Goal: Transaction & Acquisition: Purchase product/service

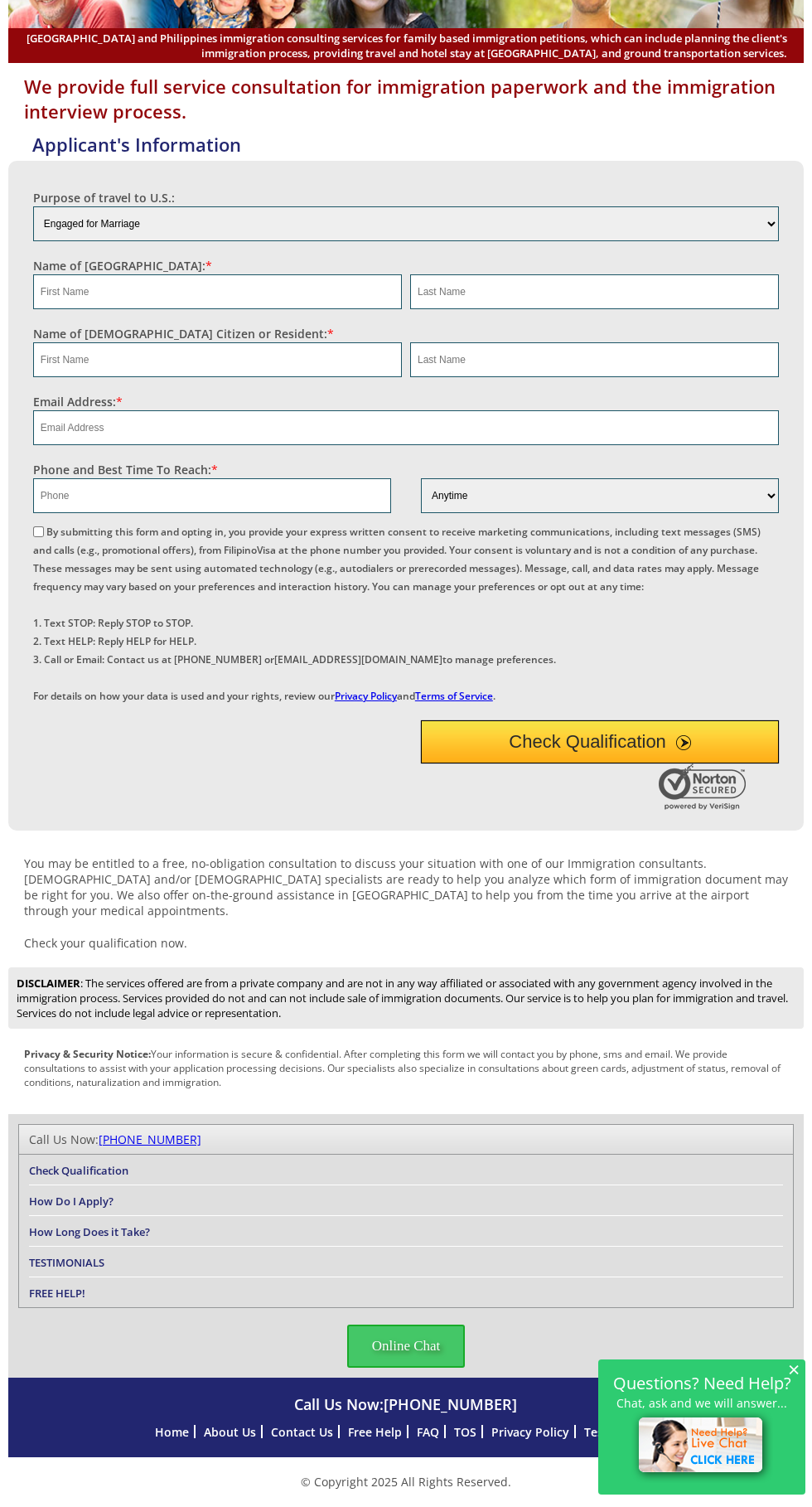
scroll to position [306, 0]
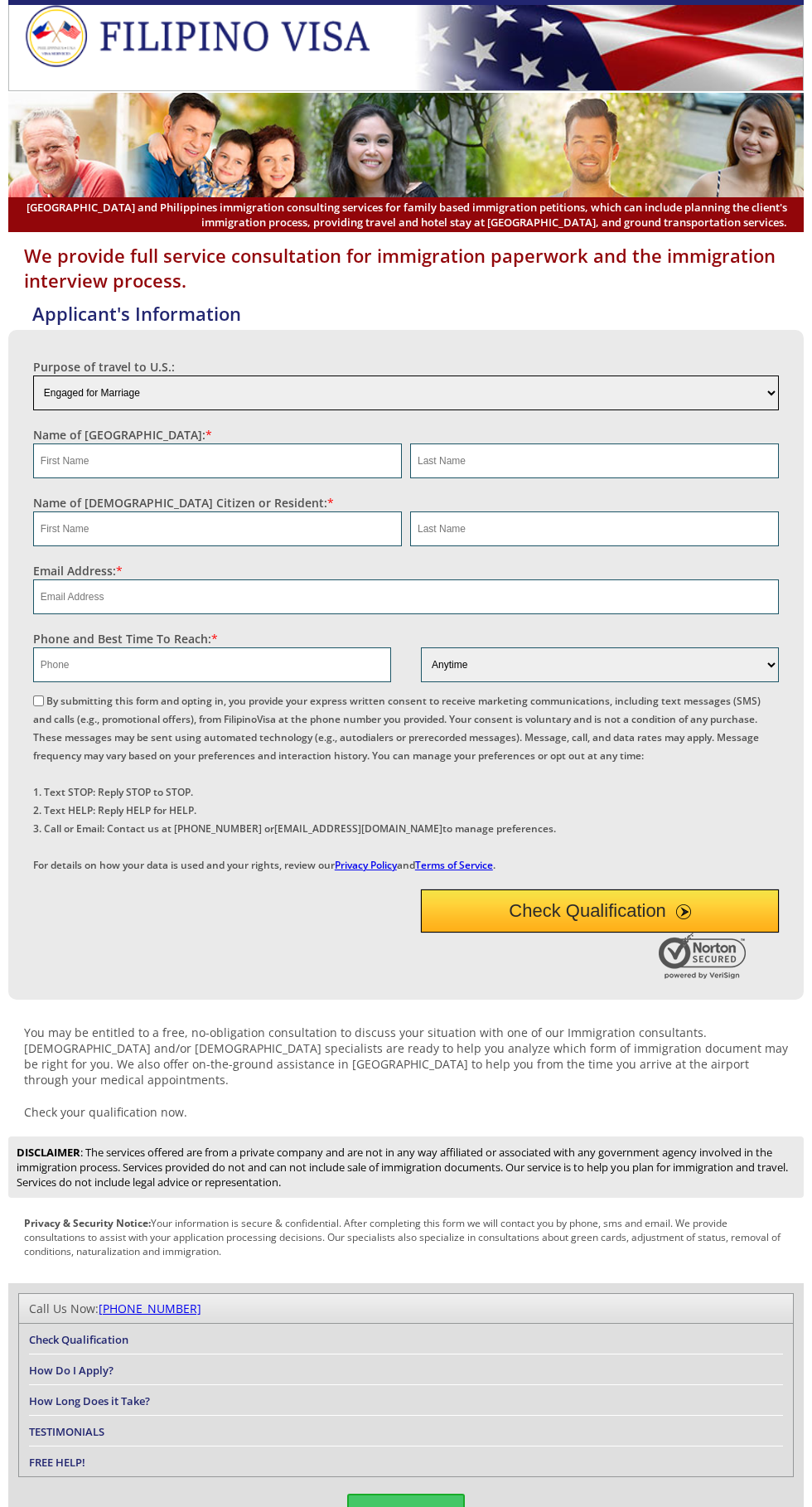
click at [95, 410] on select "Engaged for Marriage Already Married to U.S. Citizen / Resident For Short Term …" at bounding box center [406, 393] width 746 height 35
click at [33, 410] on select "Engaged for Marriage Already Married to U.S. Citizen / Resident For Short Term …" at bounding box center [406, 393] width 746 height 35
click at [471, 410] on select "Engaged for Marriage Already Married to U.S. Citizen / Resident For Short Term …" at bounding box center [406, 393] width 746 height 35
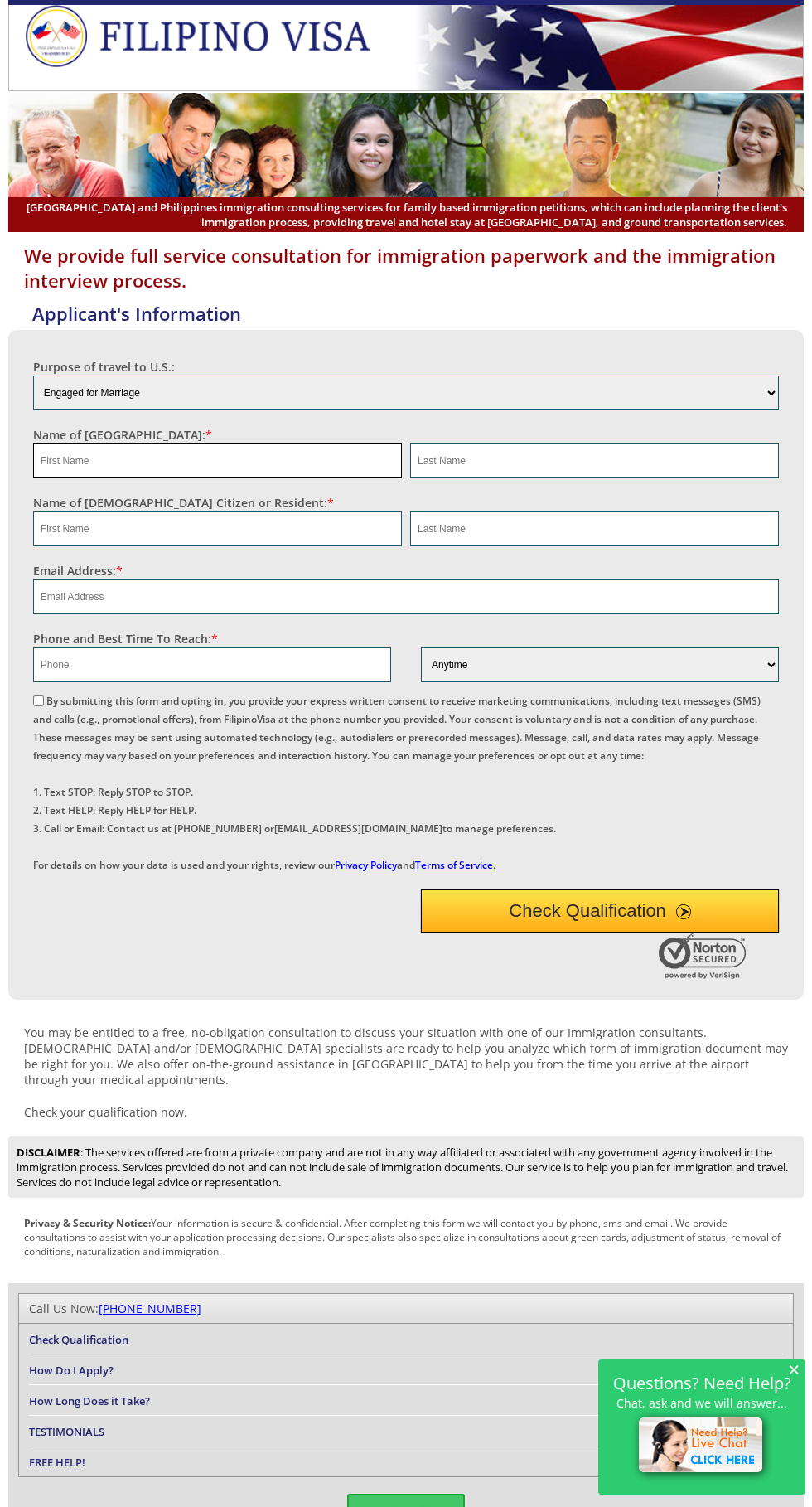
click at [302, 479] on input "text" at bounding box center [217, 461] width 369 height 35
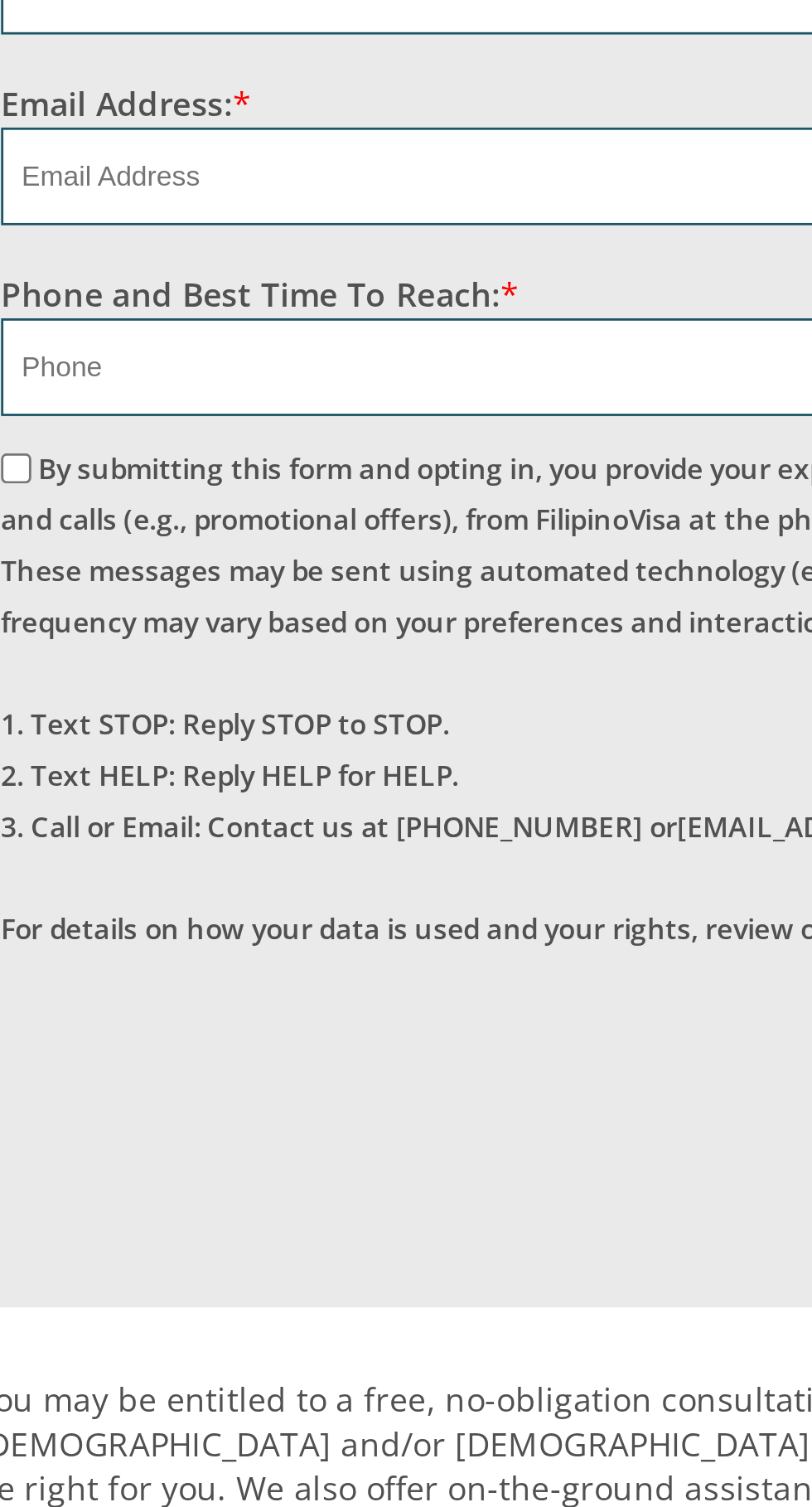
click at [82, 410] on select "Engaged for Marriage Already Married to U.S. Citizen / Resident For Short Term …" at bounding box center [406, 393] width 746 height 35
click at [33, 410] on select "Engaged for Marriage Already Married to U.S. Citizen / Resident For Short Term …" at bounding box center [406, 393] width 746 height 35
click at [71, 410] on select "Engaged for Marriage Already Married to U.S. Citizen / Resident For Short Term …" at bounding box center [406, 393] width 746 height 35
click at [33, 410] on select "Engaged for Marriage Already Married to U.S. Citizen / Resident For Short Term …" at bounding box center [406, 393] width 746 height 35
click at [50, 410] on select "Engaged for Marriage Already Married to U.S. Citizen / Resident For Short Term …" at bounding box center [406, 393] width 746 height 35
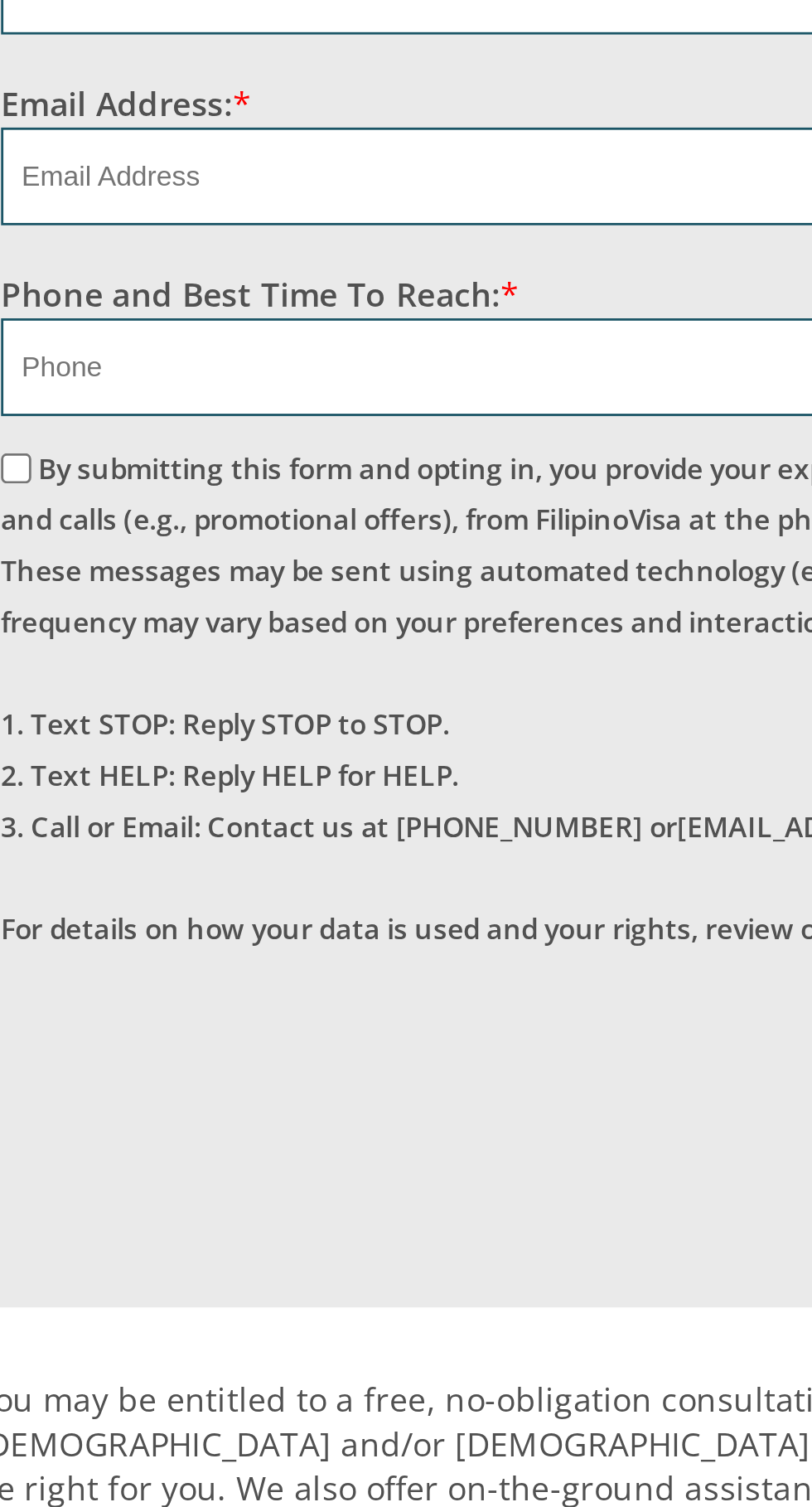
click at [149, 410] on select "Engaged for Marriage Already Married to U.S. Citizen / Resident For Short Term …" at bounding box center [406, 393] width 746 height 35
click at [33, 410] on select "Engaged for Marriage Already Married to U.S. Citizen / Resident For Short Term …" at bounding box center [406, 393] width 746 height 35
click at [72, 410] on select "Engaged for Marriage Already Married to U.S. Citizen / Resident For Short Term …" at bounding box center [406, 393] width 746 height 35
select select "1"
click at [33, 410] on select "Engaged for Marriage Already Married to U.S. Citizen / Resident For Short Term …" at bounding box center [406, 393] width 746 height 35
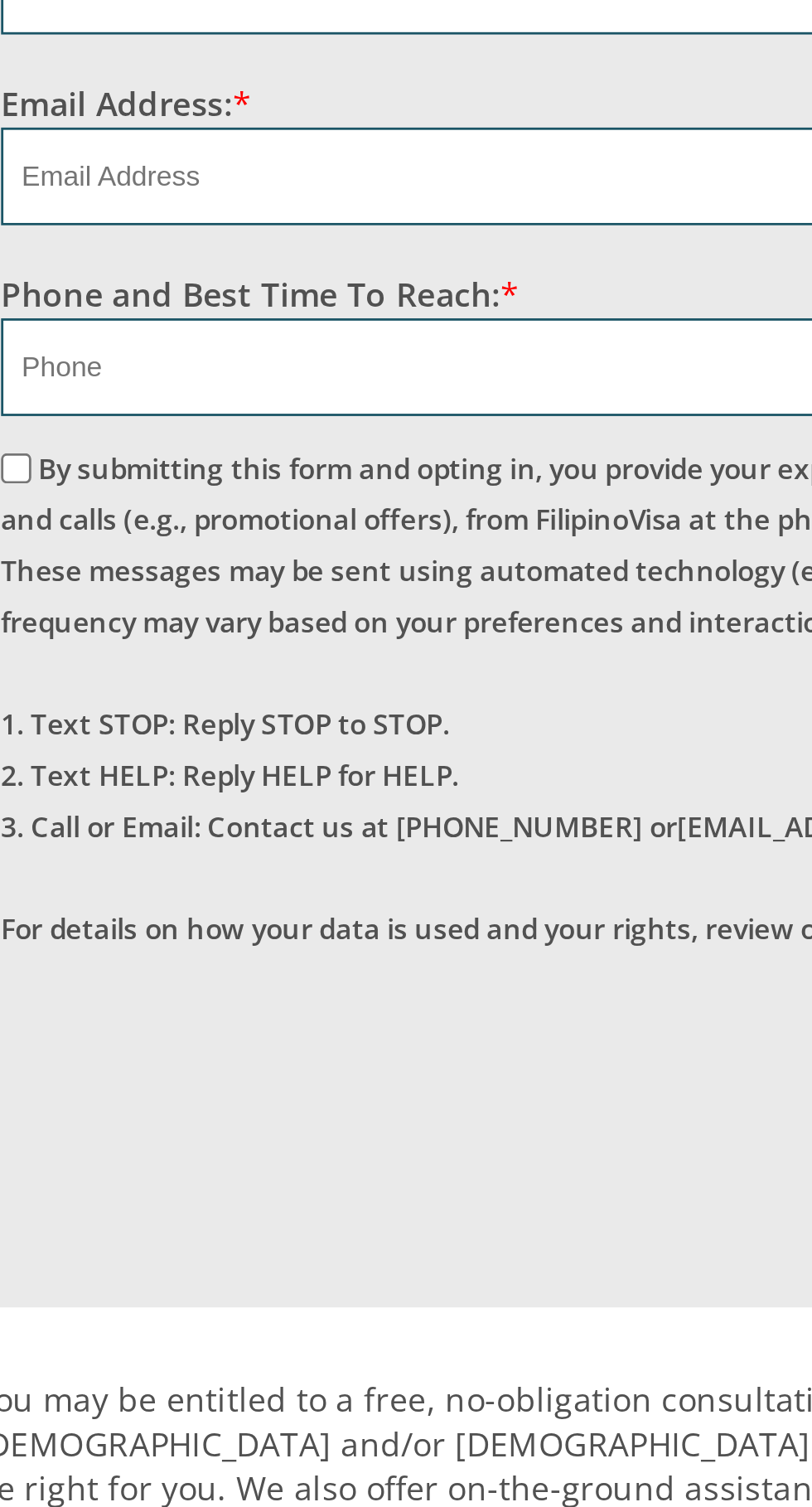
click at [61, 511] on label "Name of US Citizen or Resident: *" at bounding box center [183, 503] width 300 height 16
click at [60, 479] on input "text" at bounding box center [217, 461] width 369 height 35
click at [58, 546] on input "text" at bounding box center [217, 529] width 369 height 35
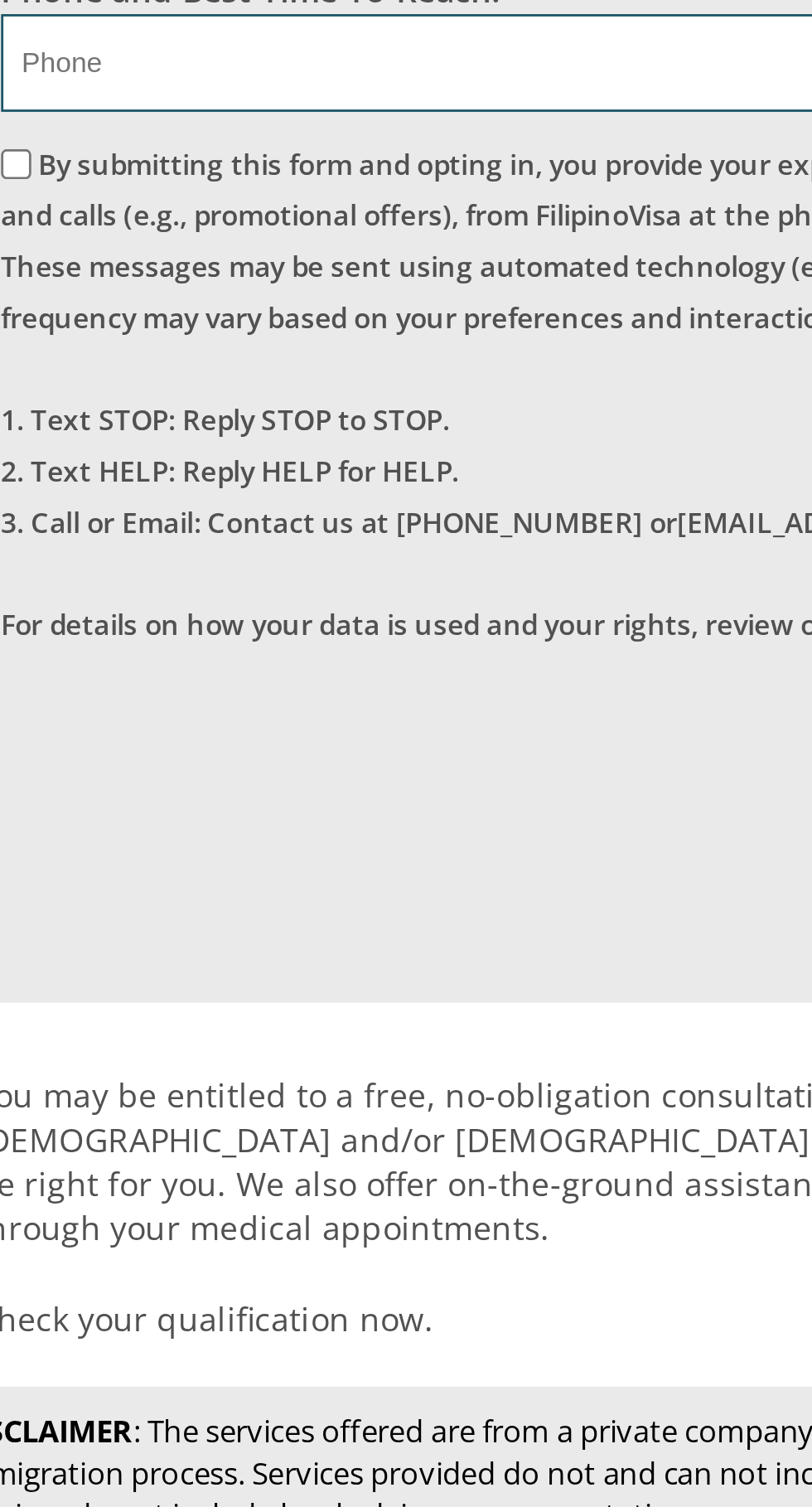
click at [234, 479] on input "AL ALIH" at bounding box center [217, 461] width 369 height 35
type input "A"
type input "AL ALIH"
click at [63, 546] on input "text" at bounding box center [217, 529] width 369 height 35
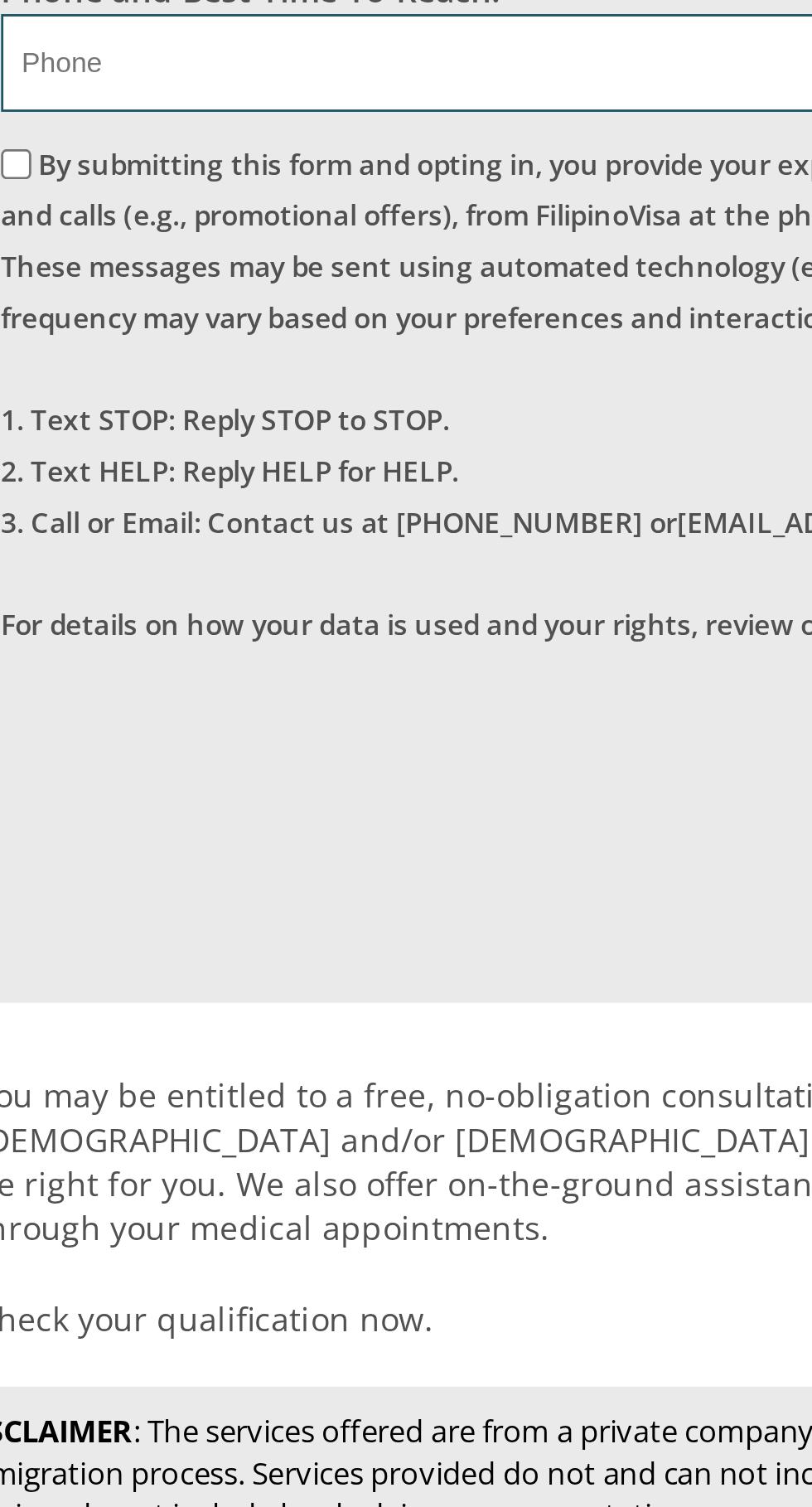
type input "T"
type input "TALABUDDIN"
click at [54, 614] on input "email" at bounding box center [406, 597] width 746 height 35
click at [53, 686] on fieldset "Phone and Best Time To Reach: * Morning Afternoon Evening Weekend Anytime" at bounding box center [406, 652] width 746 height 68
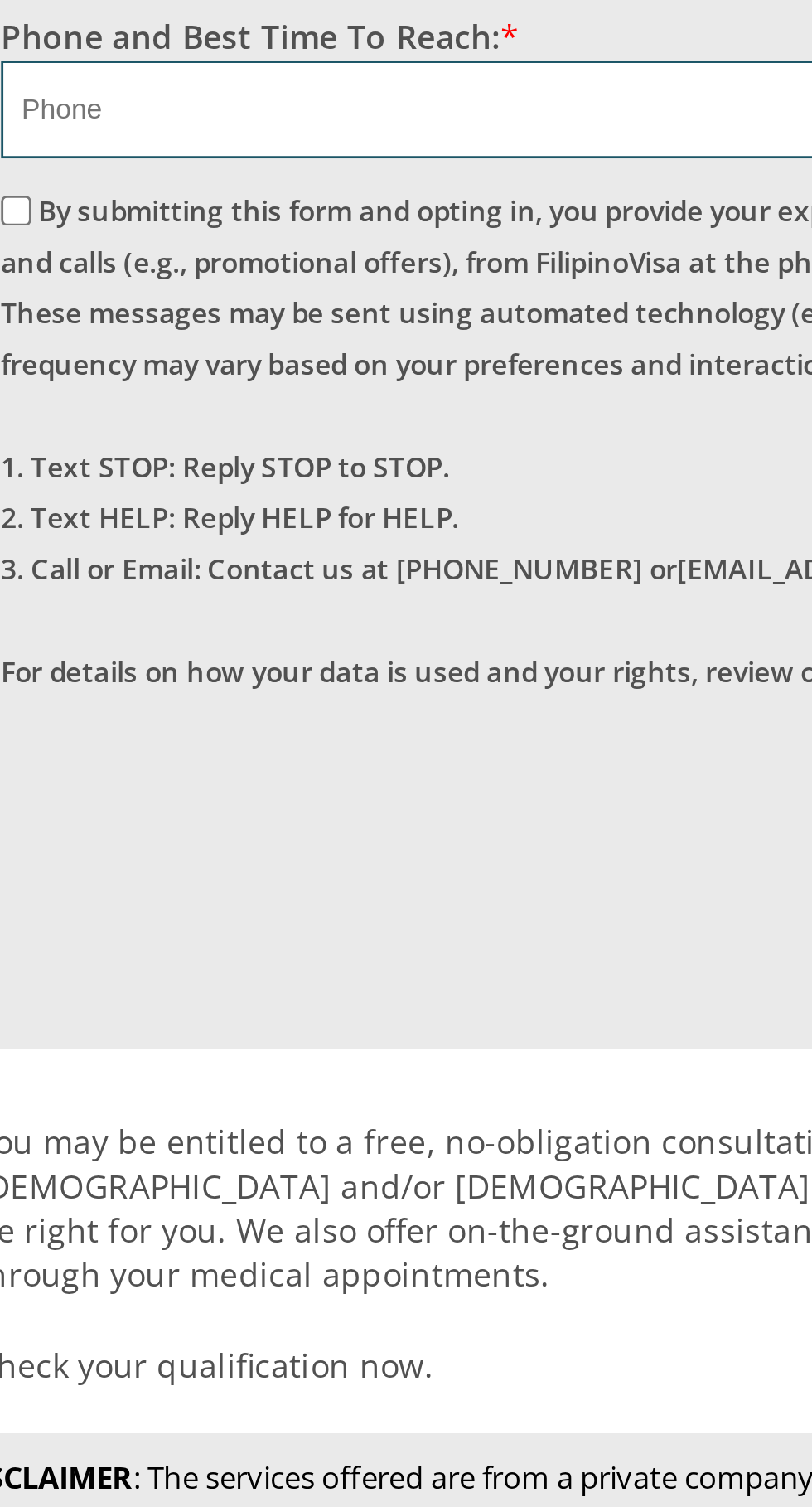
click at [103, 614] on input "sapa sapa" at bounding box center [406, 597] width 746 height 35
type input "s"
type input "a"
click at [254, 698] on input "text" at bounding box center [212, 681] width 358 height 35
click at [247, 614] on input "sapa sapa latuan sunsang" at bounding box center [406, 597] width 746 height 35
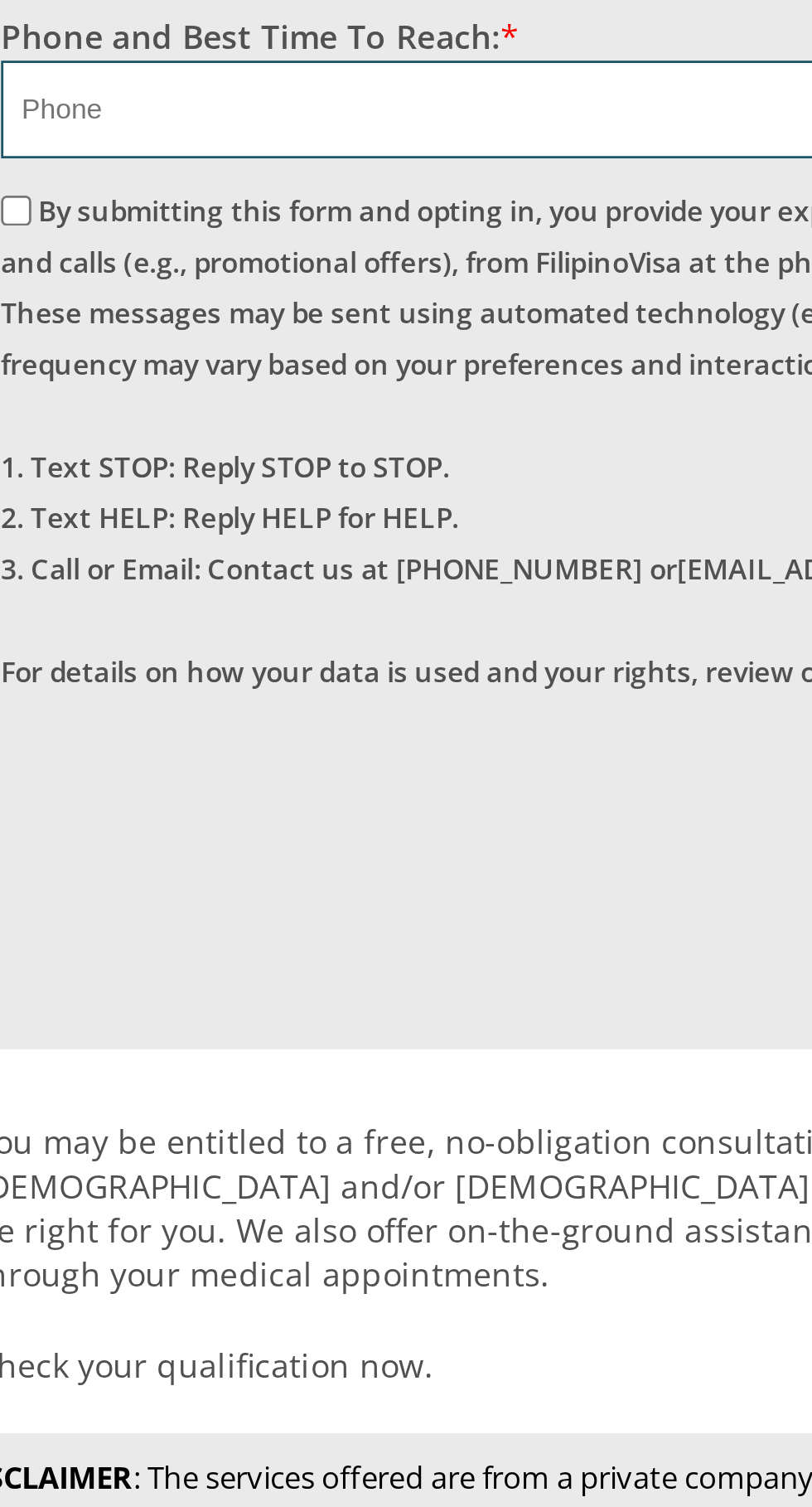
type input "s"
type input "b"
type input "s"
type input "a"
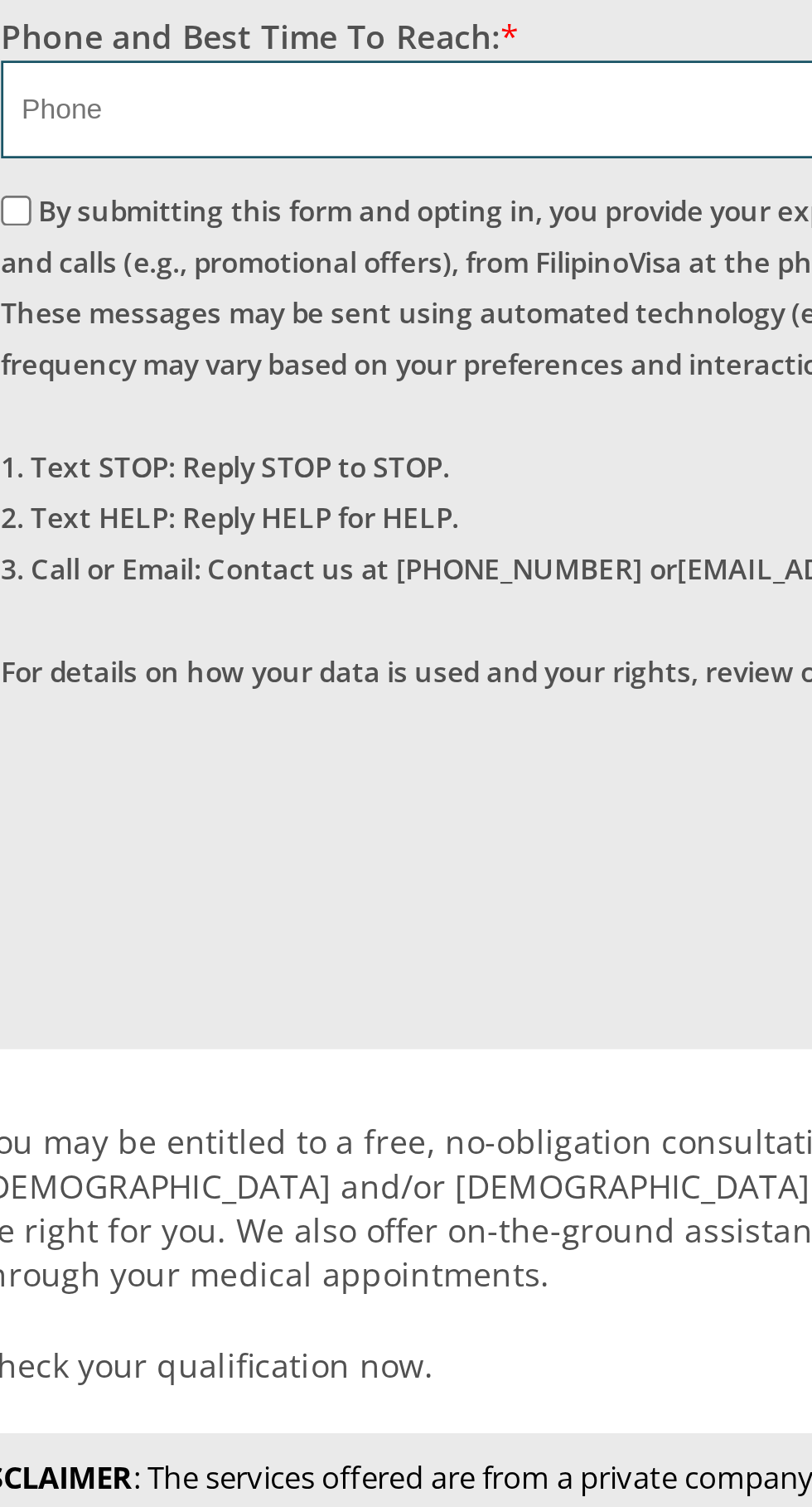
type input "barangay"
click at [203, 698] on input "text" at bounding box center [212, 681] width 358 height 35
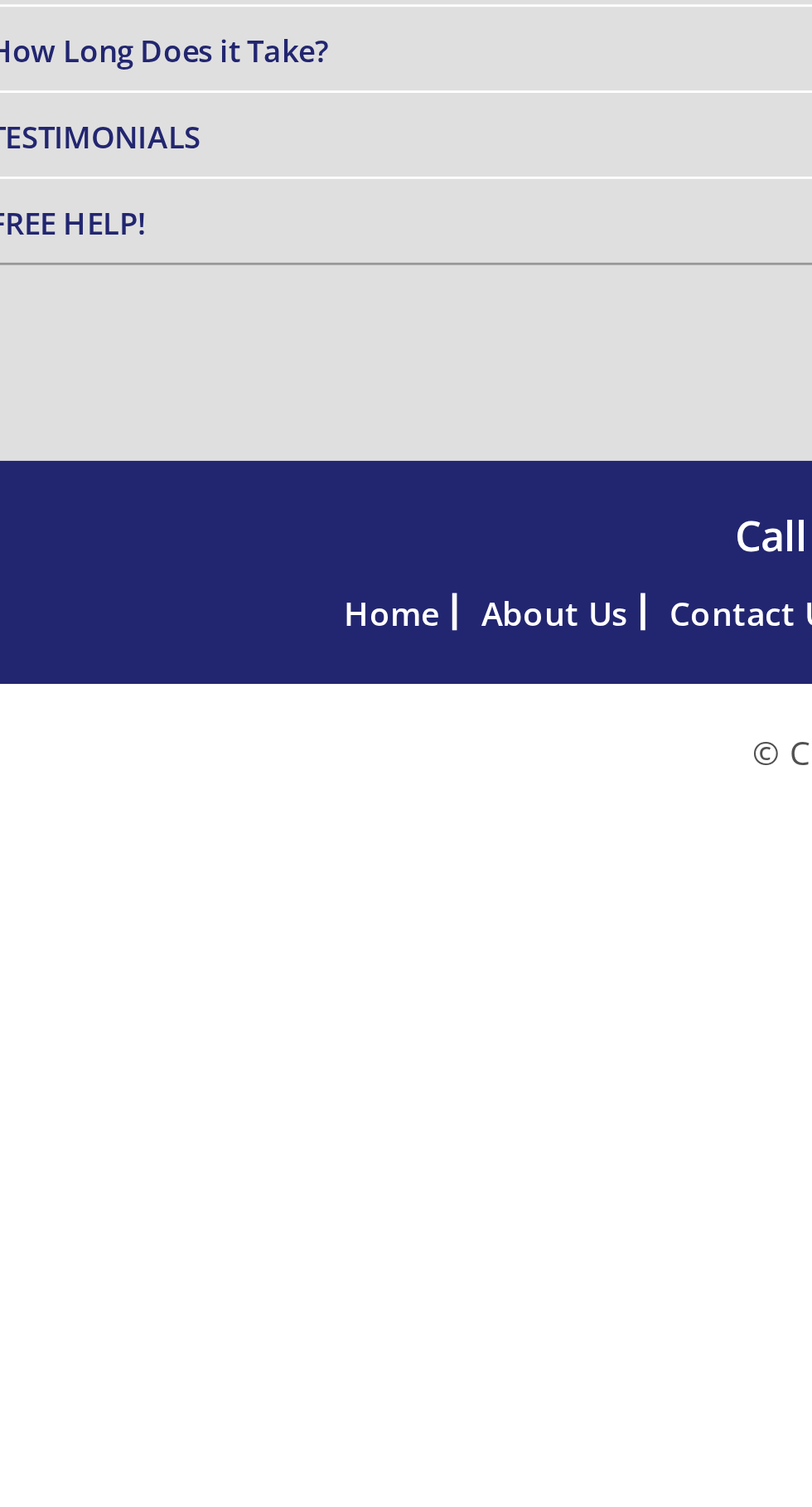
scroll to position [828, 0]
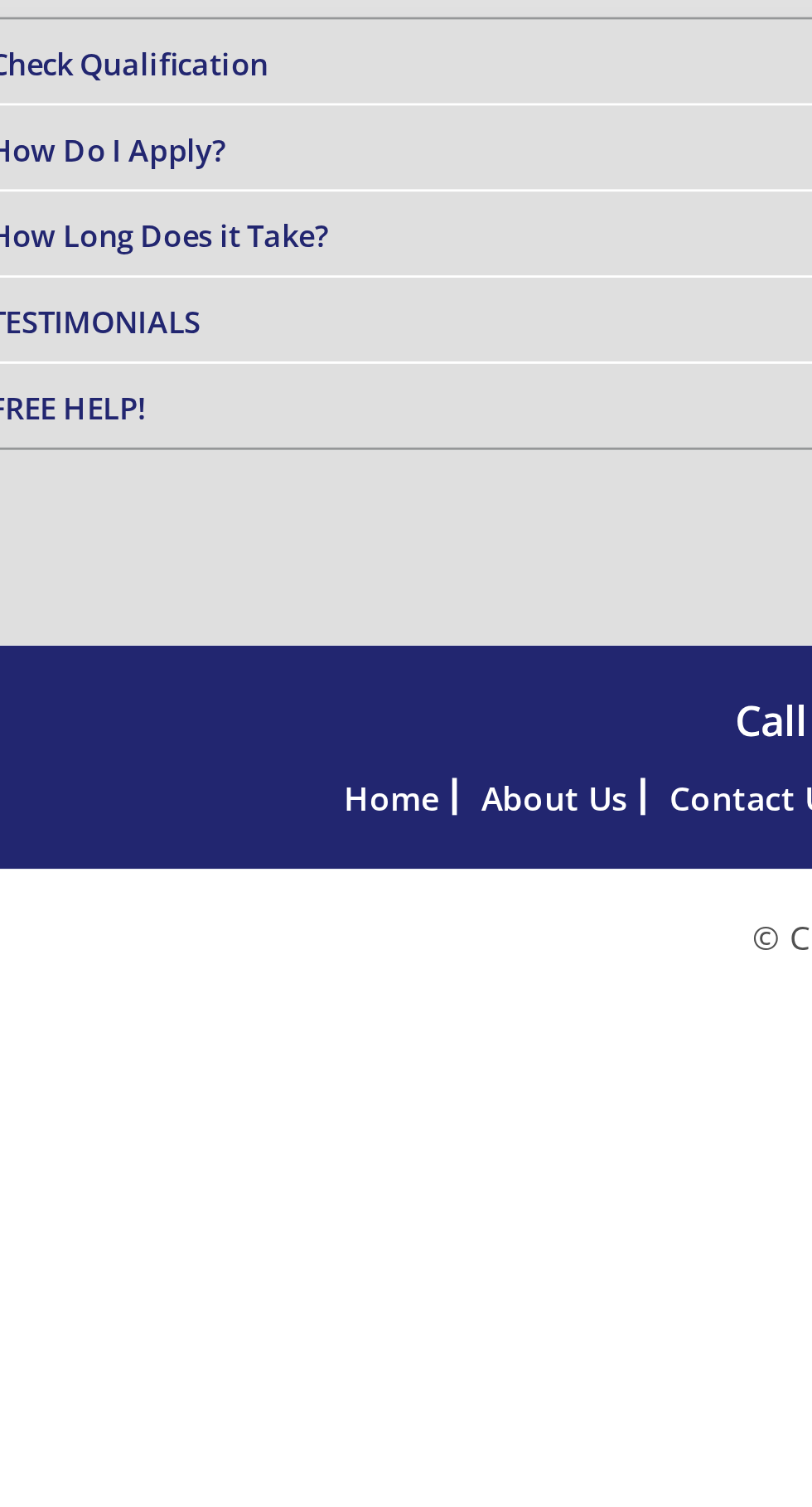
type input "09630912270"
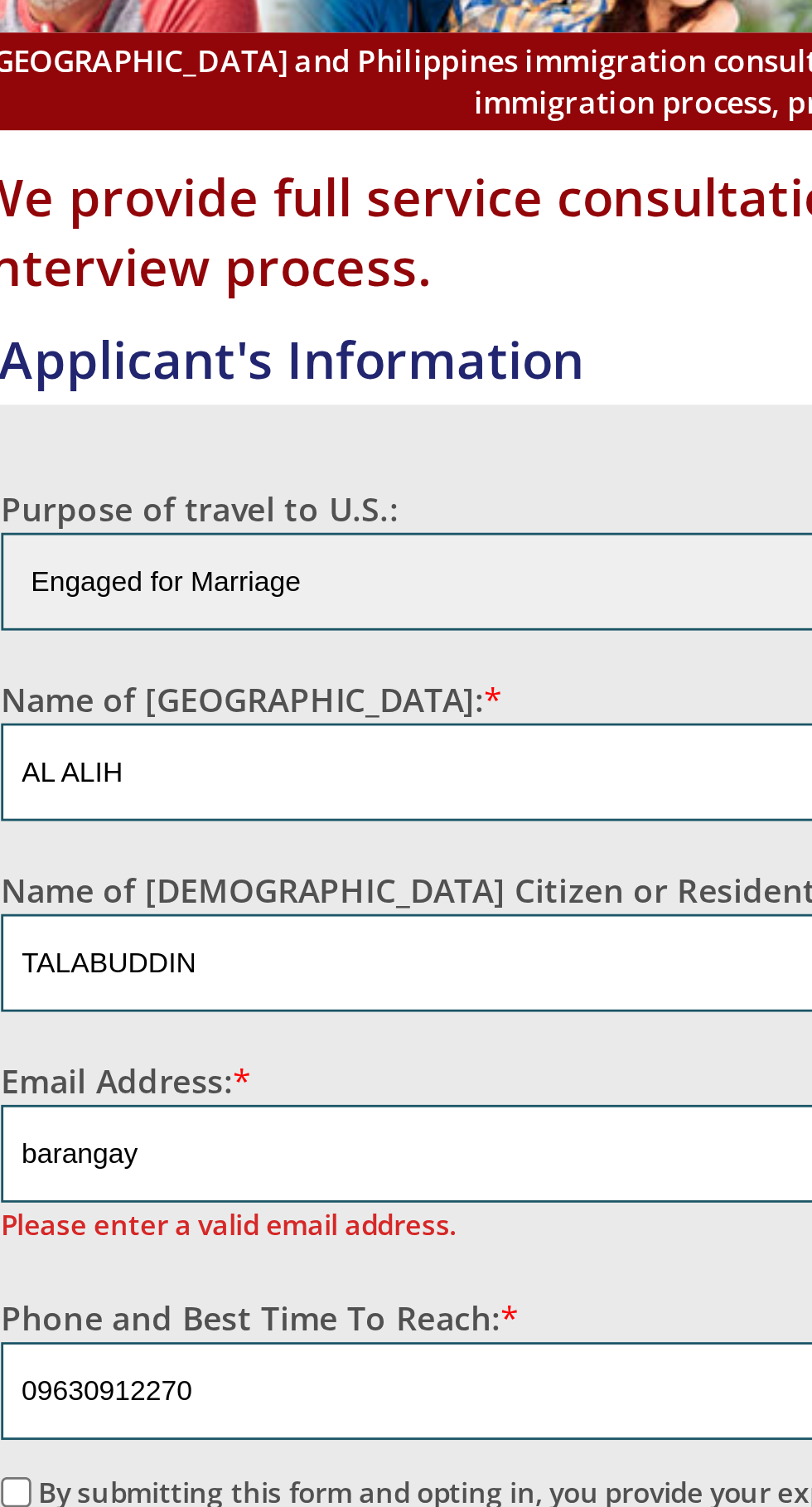
scroll to position [641, 0]
click at [44, 526] on input "By submitting this form and opting in, you provide your express written consent…" at bounding box center [38, 532] width 10 height 10
checkbox input "true"
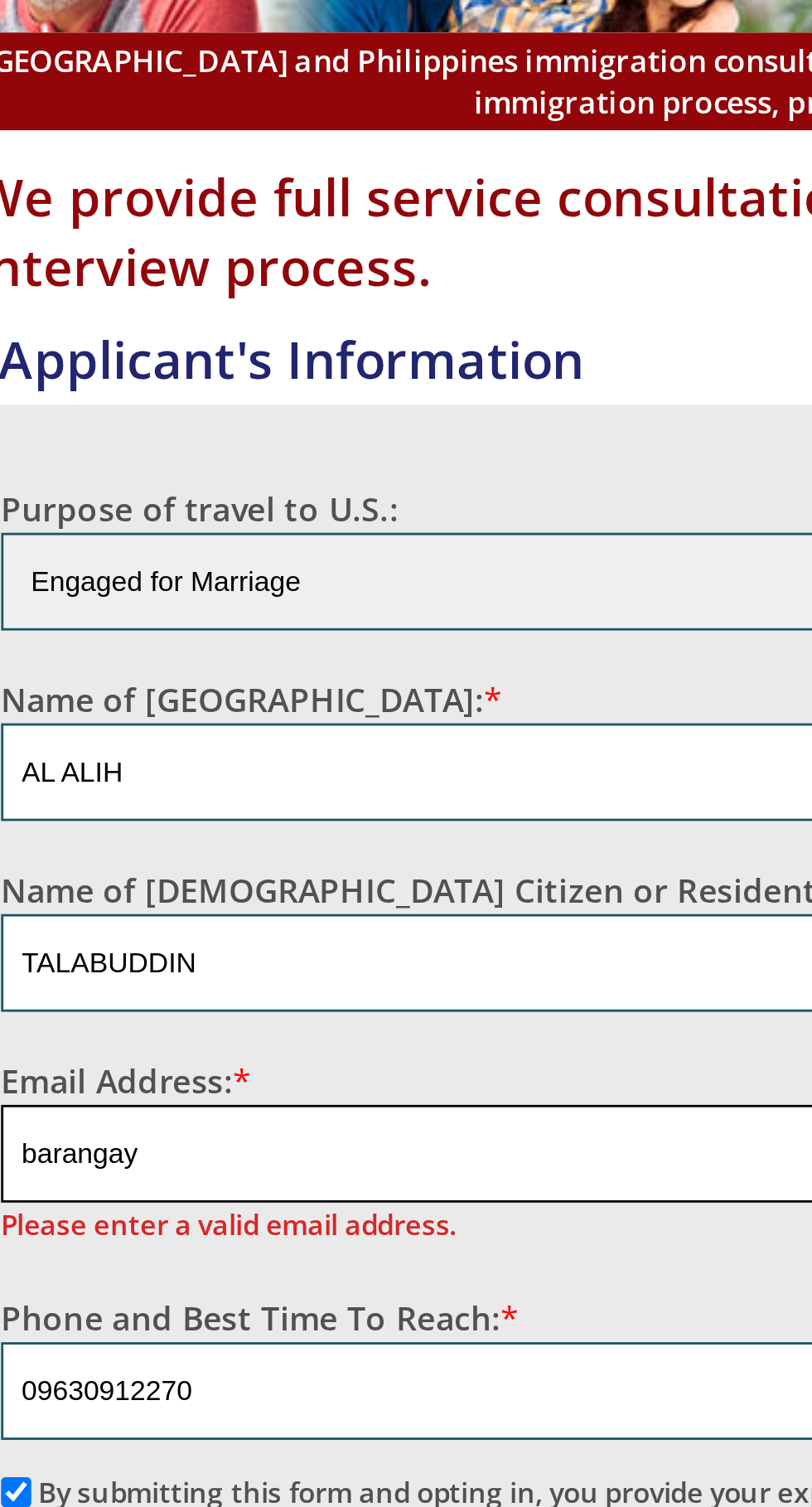
click at [90, 393] on input "barangay" at bounding box center [406, 411] width 746 height 35
type input "b"
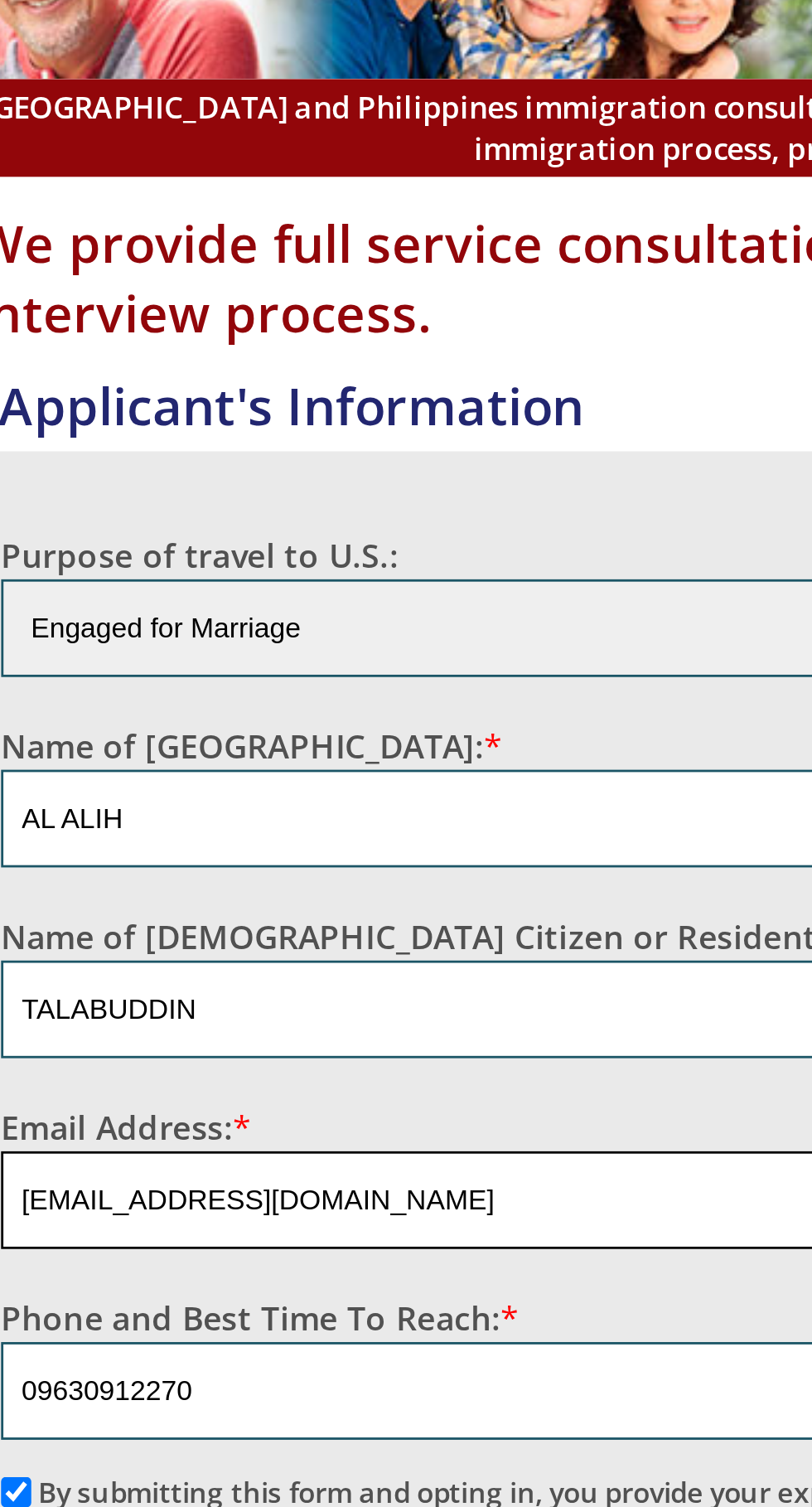
type input "alalihstalabuddin@gemail.com"
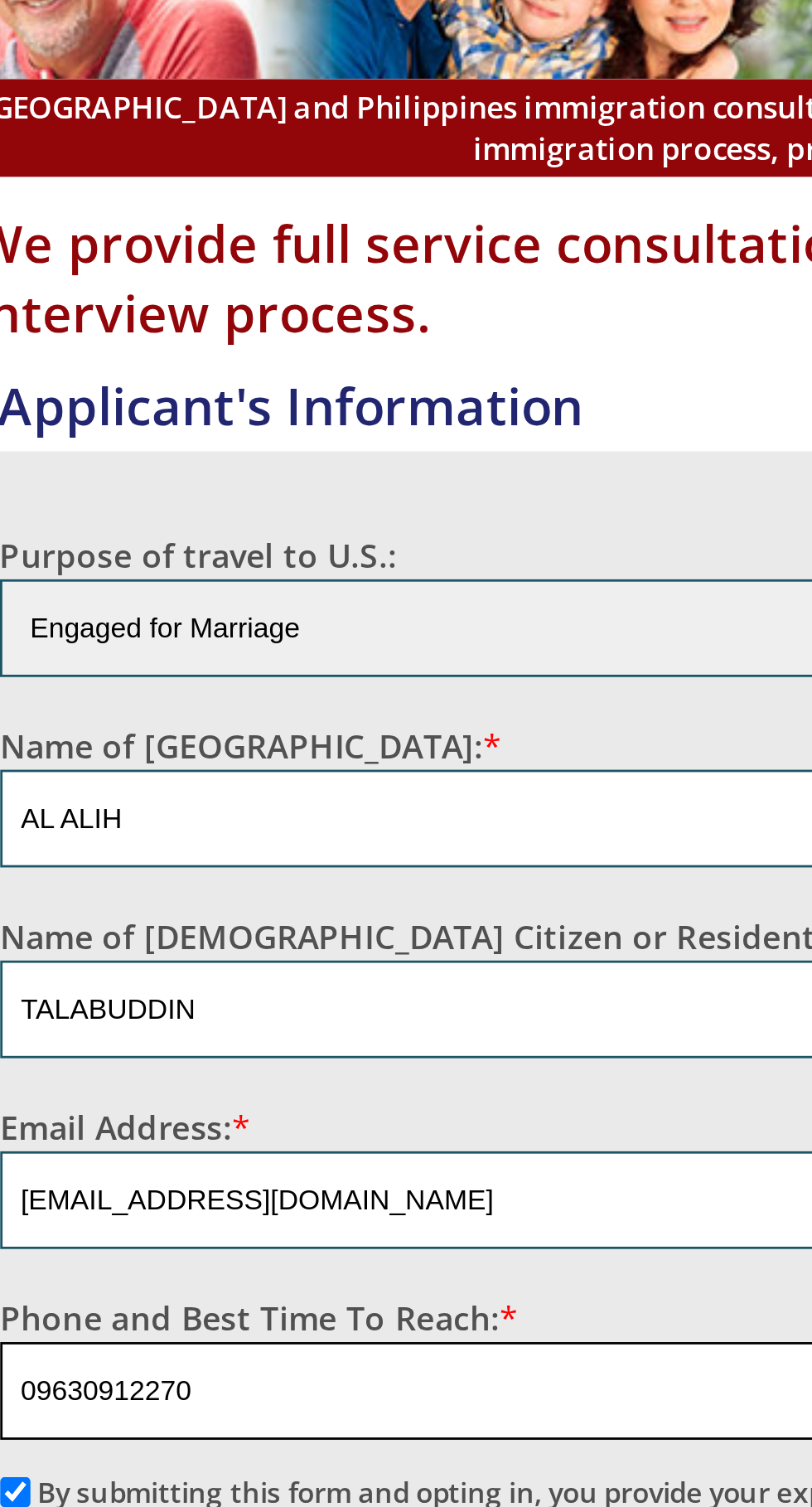
click at [129, 479] on input "09630912270" at bounding box center [212, 496] width 358 height 35
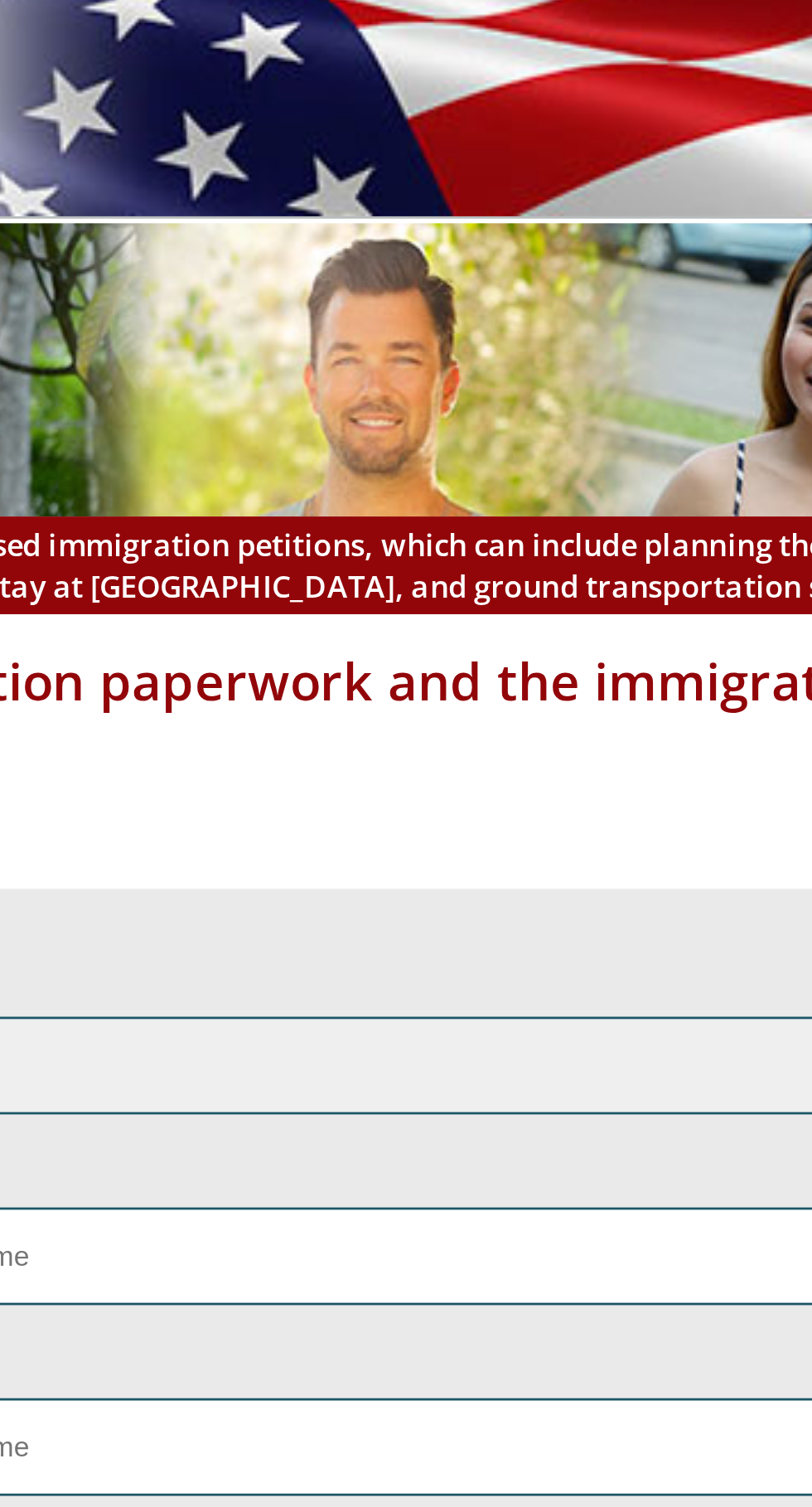
scroll to position [0, 0]
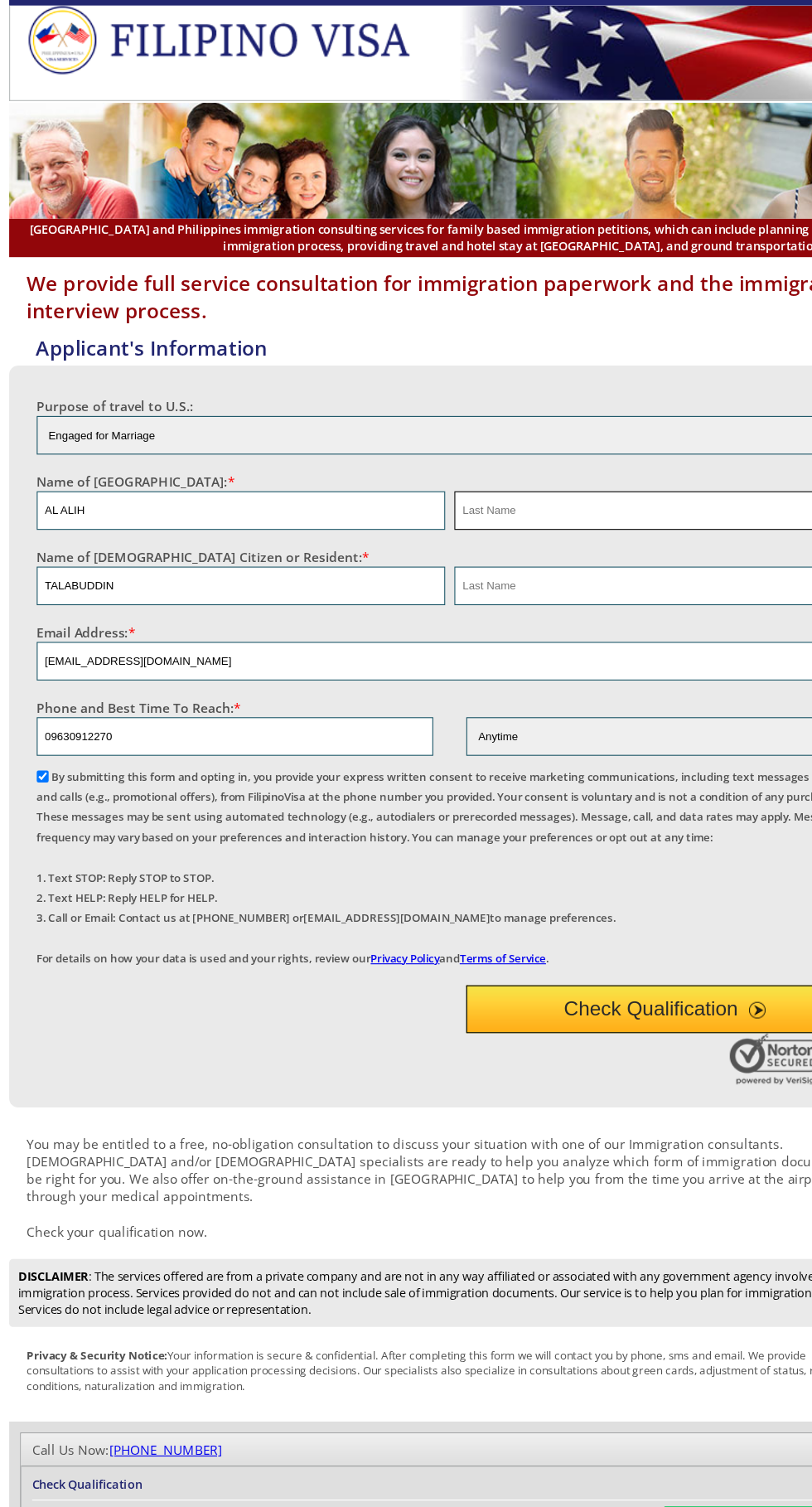
click at [592, 479] on input "text" at bounding box center [594, 461] width 369 height 35
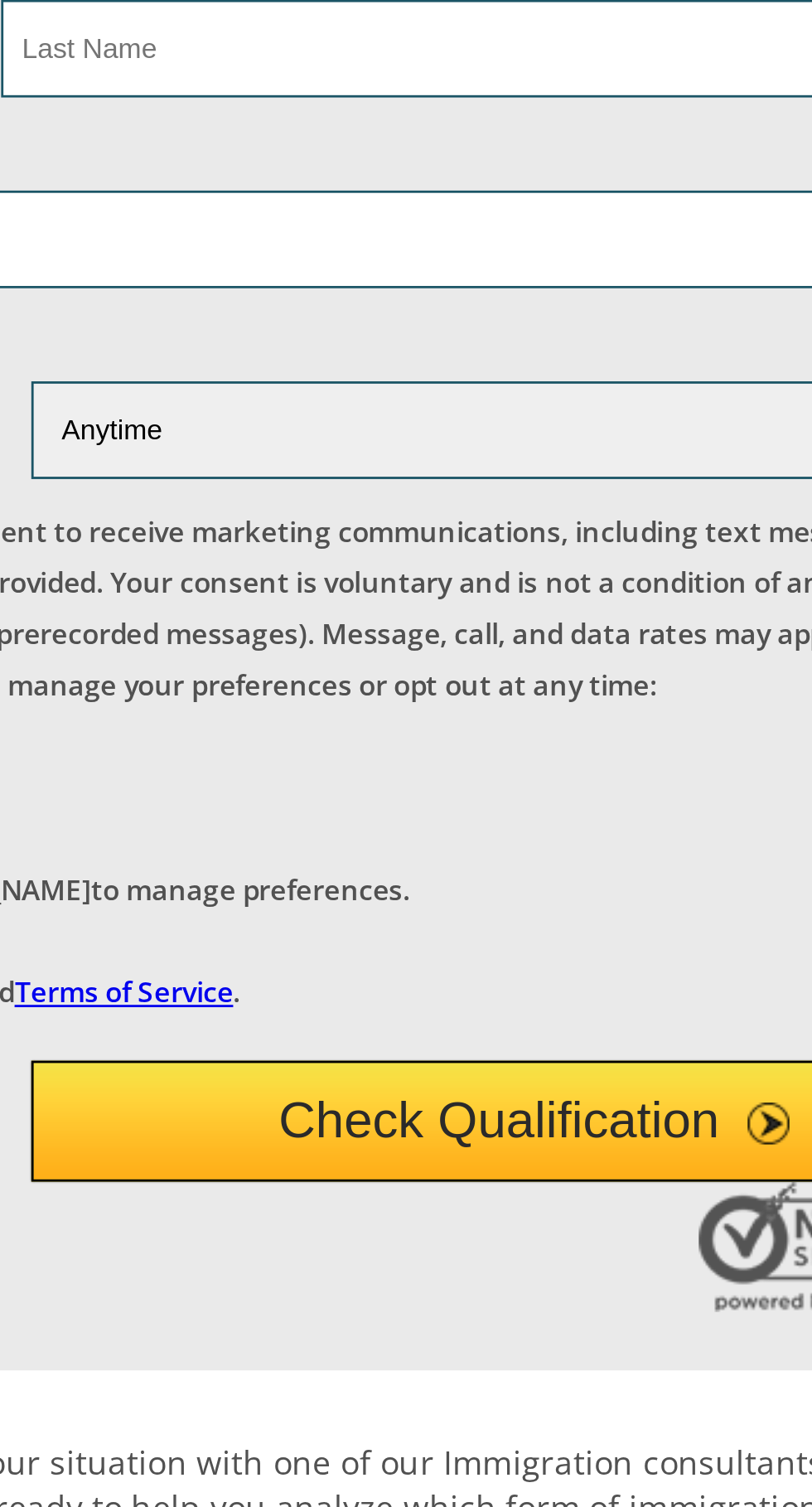
type input "Talabuddin"
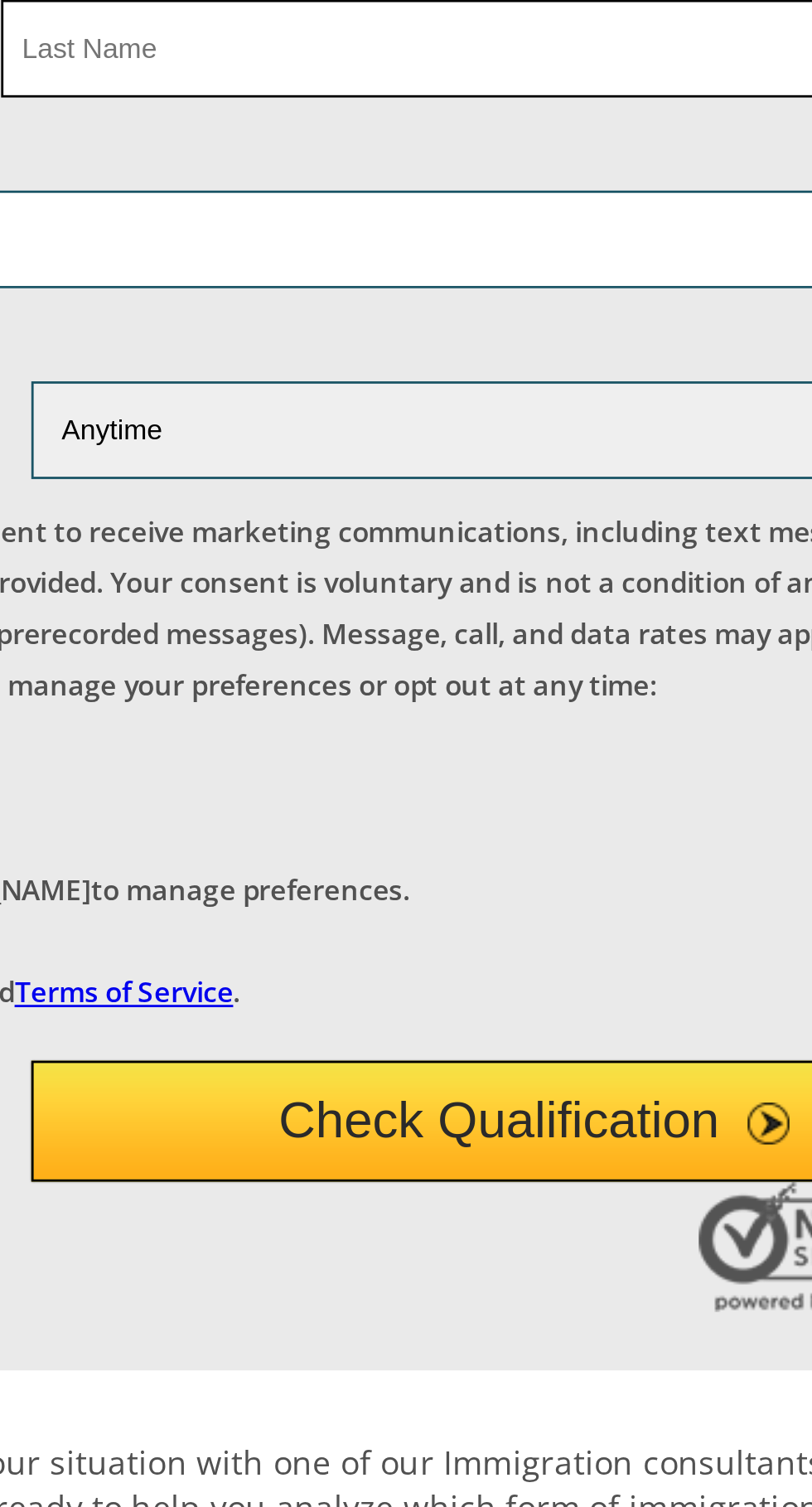
click at [445, 546] on input "text" at bounding box center [594, 529] width 369 height 35
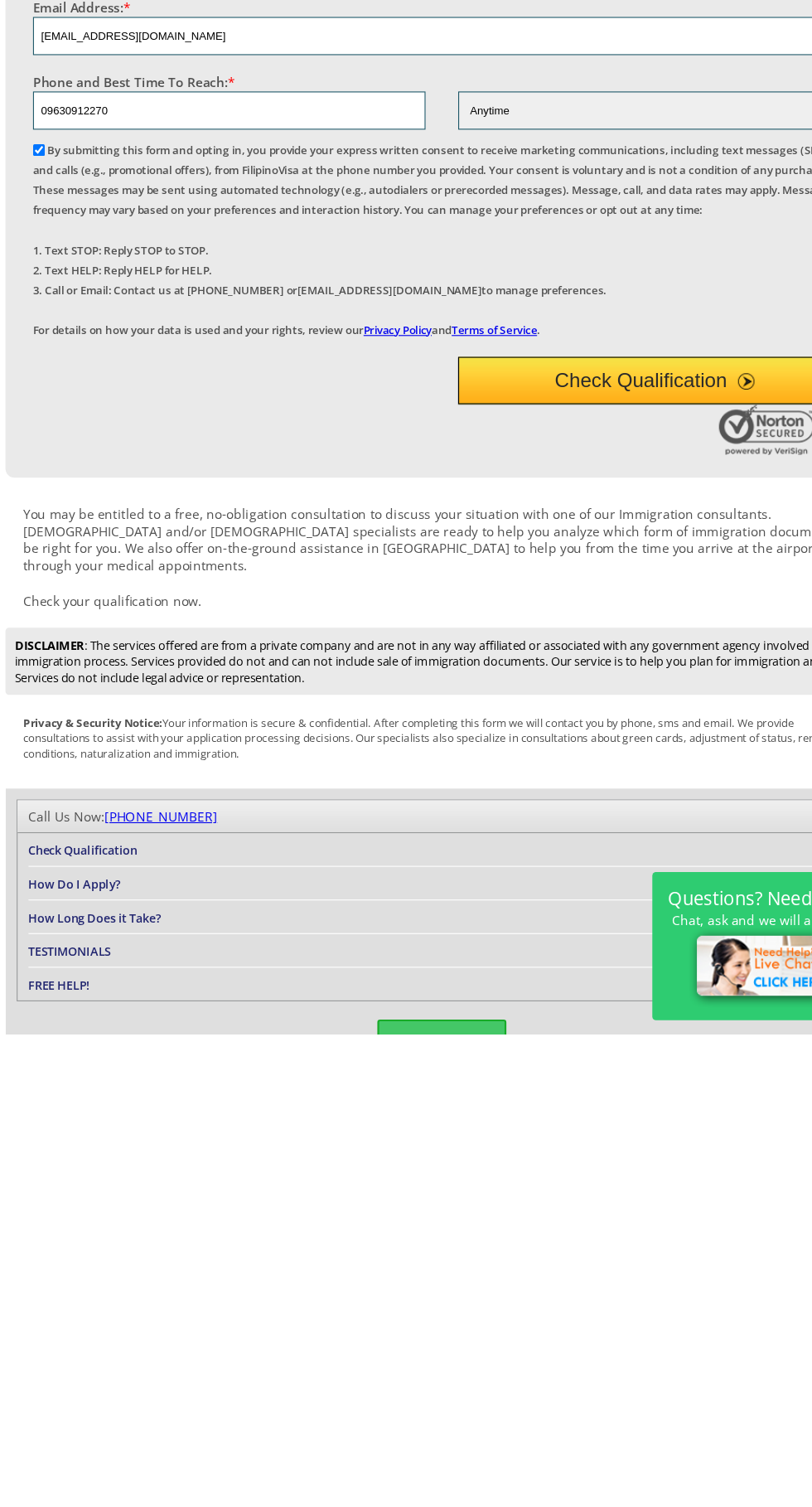
type input "Talabuddin"
click at [572, 682] on select "Morning Afternoon Evening Weekend Anytime" at bounding box center [600, 664] width 358 height 35
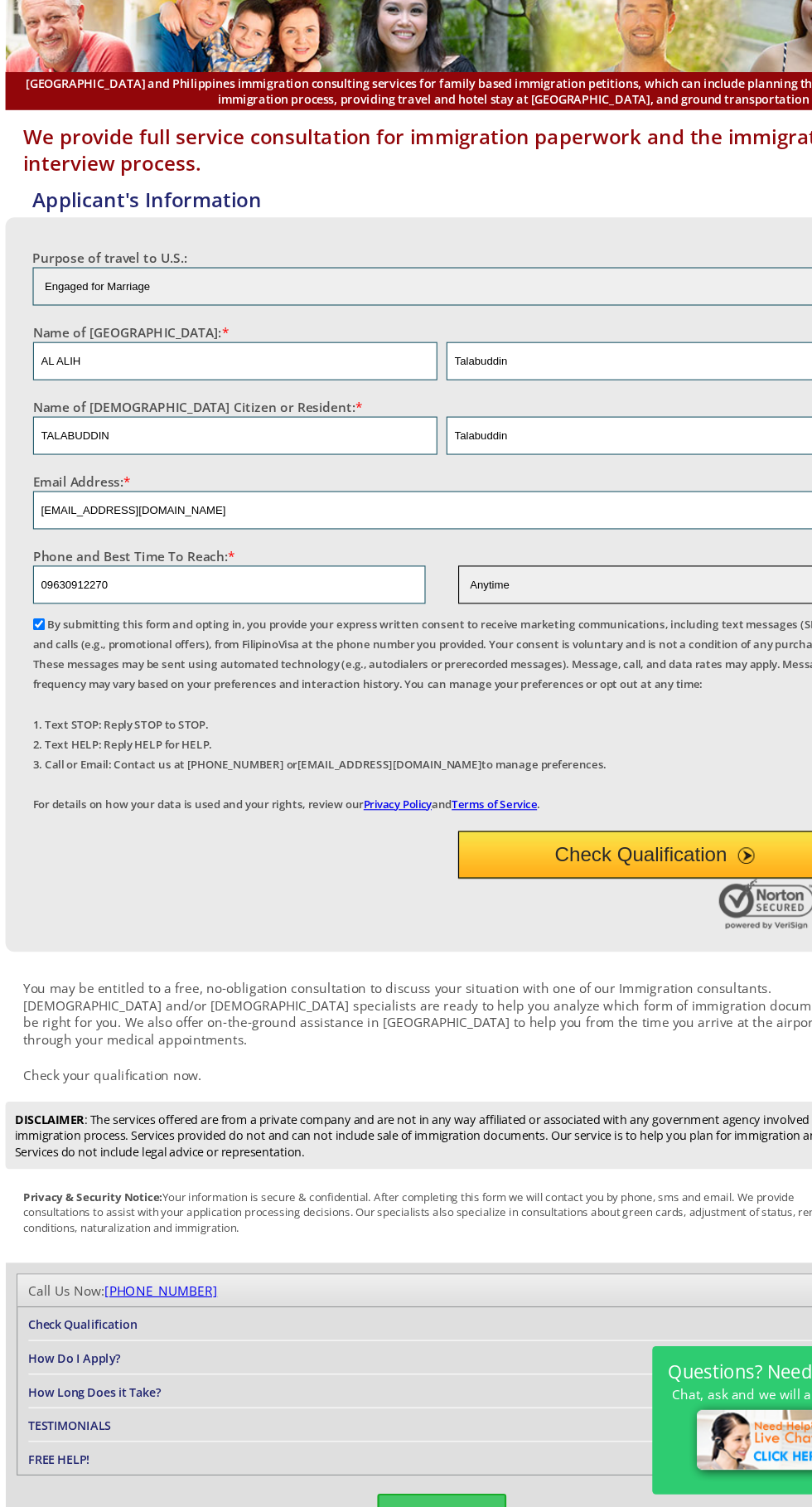
select select "Afternoon"
click at [421, 682] on select "Morning Afternoon Evening Weekend Anytime" at bounding box center [600, 664] width 358 height 35
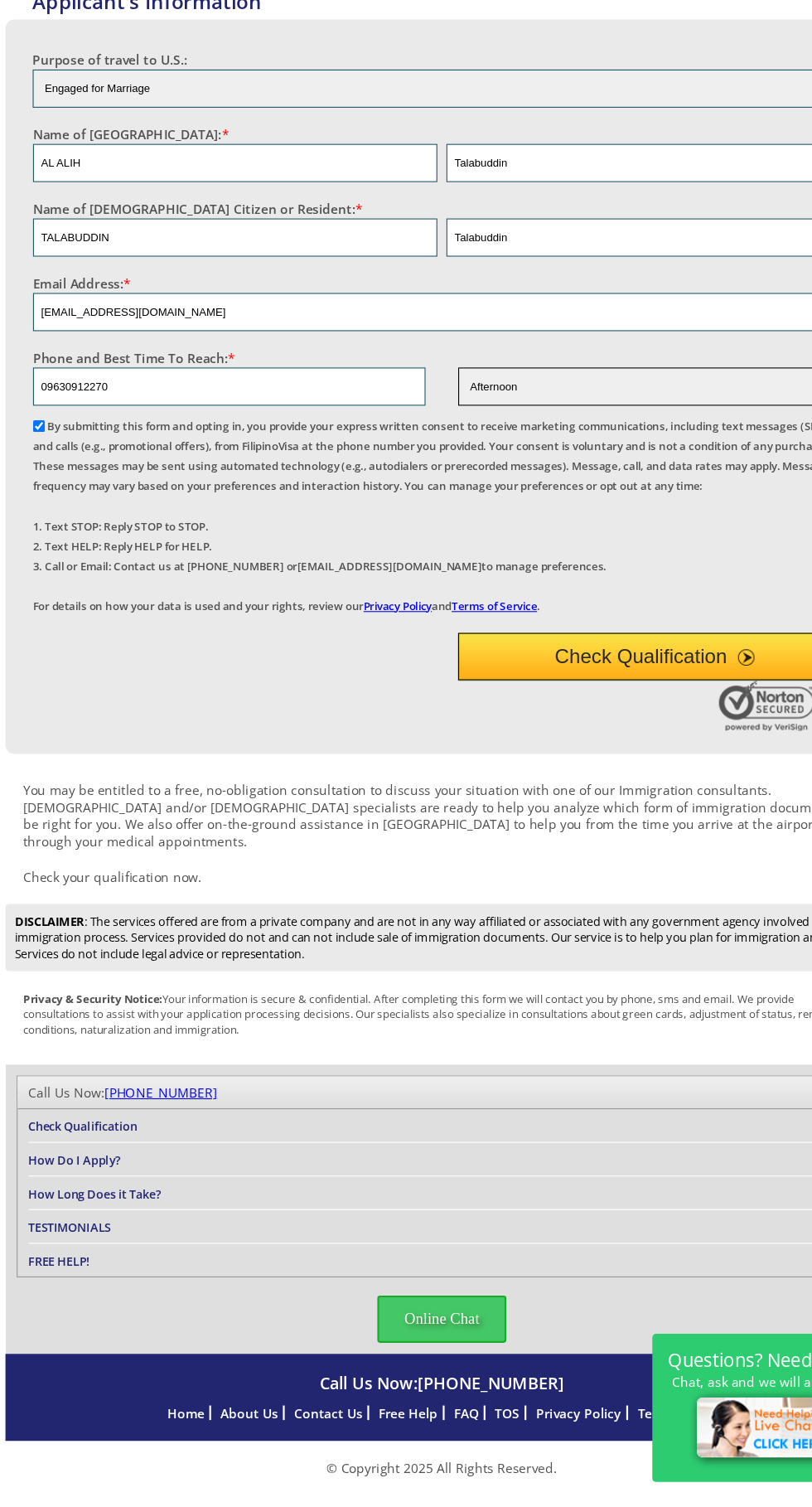
scroll to position [1112, 0]
click at [598, 763] on button "Check Qualification" at bounding box center [600, 742] width 358 height 43
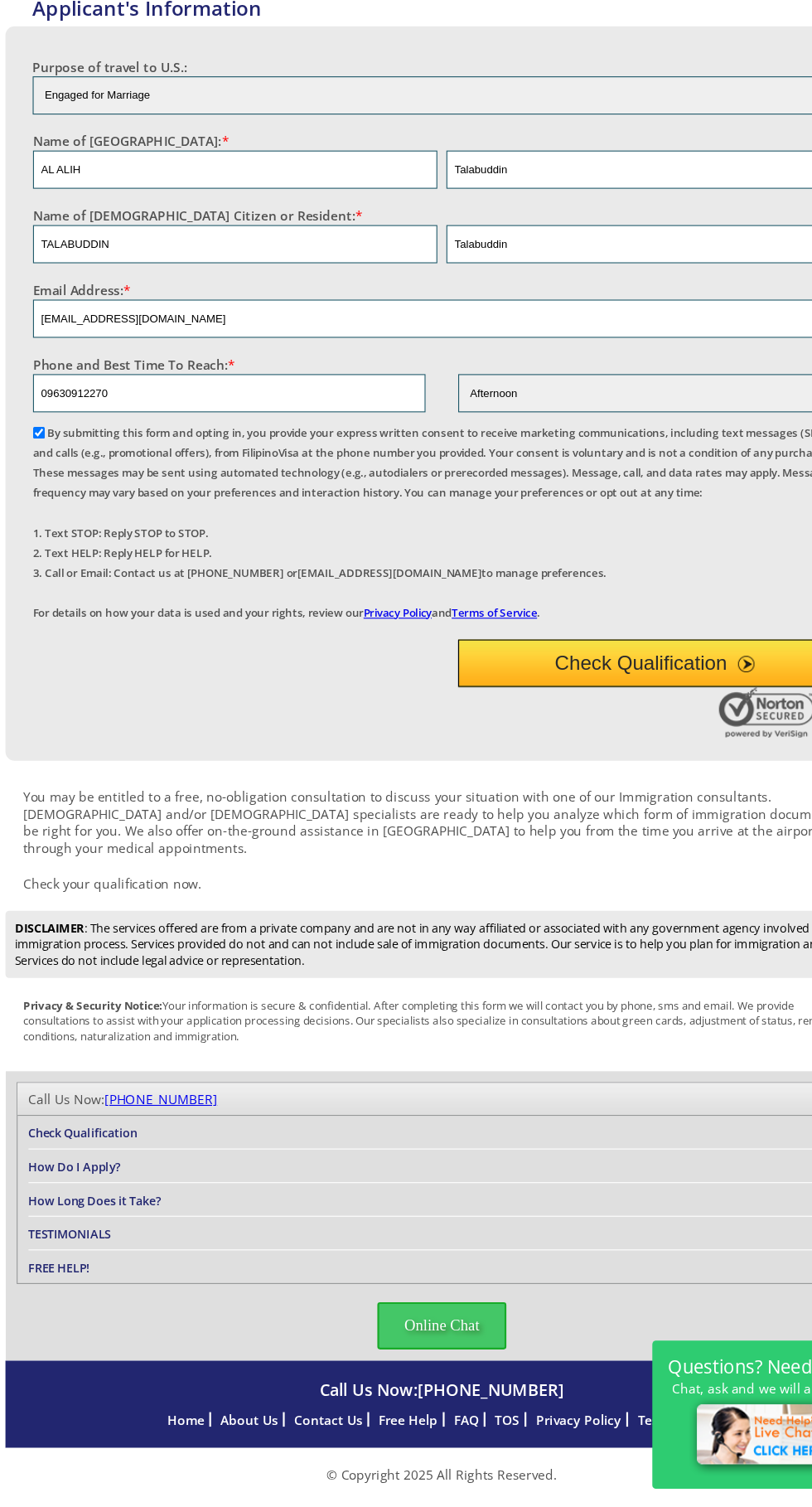
scroll to position [1247, 0]
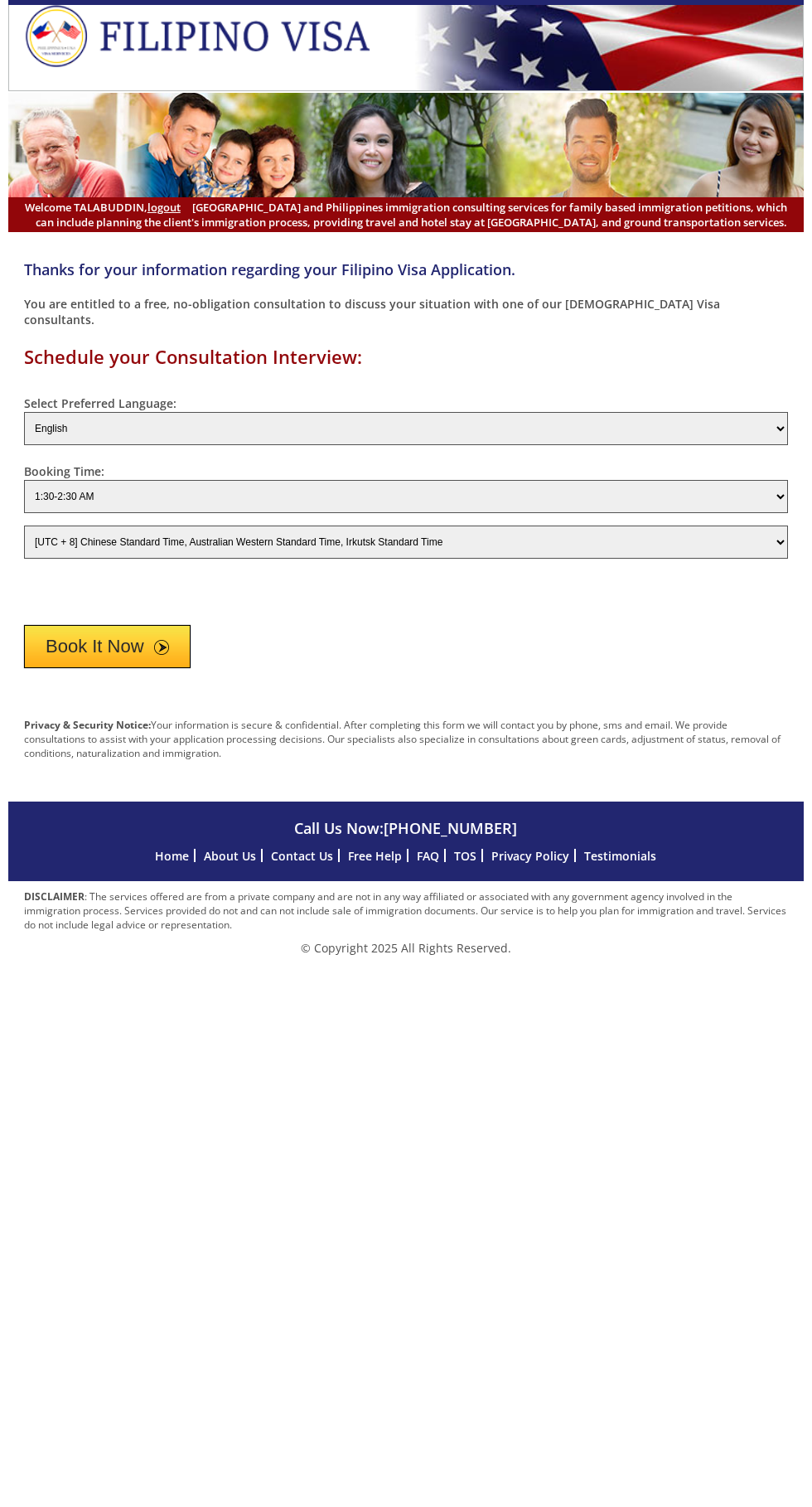
select select "-480"
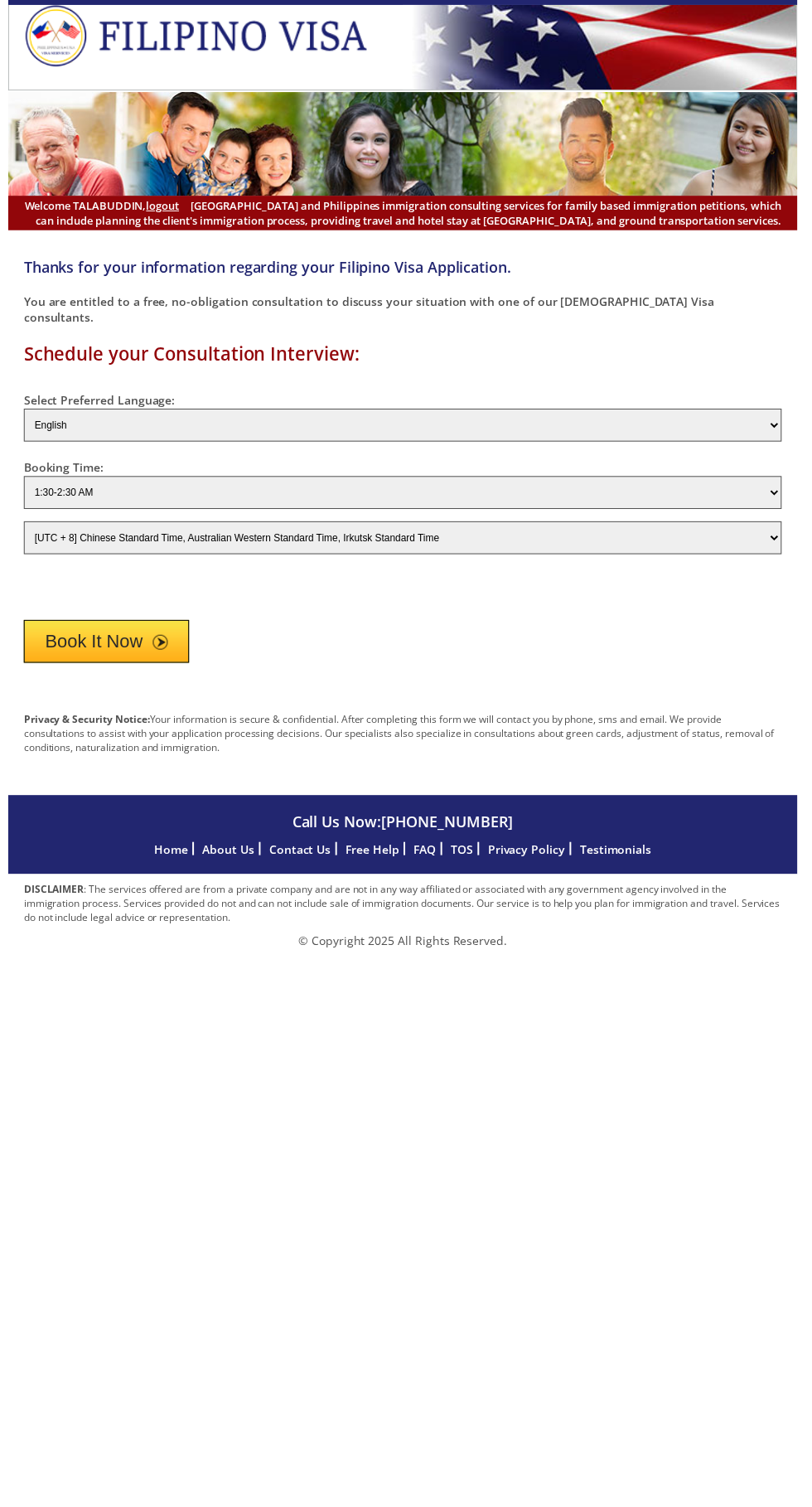
click at [85, 445] on select "English Filipino" at bounding box center [406, 428] width 764 height 33
select select "Filipino"
click at [24, 445] on select "English Filipino" at bounding box center [406, 428] width 764 height 33
click at [503, 513] on select "1:30-2:30 AM 2:30-3:30 AM 3:30-4:30 AM 4:30-5:30 AM 5:30-6:30 AM 6:30-7:30 AM 7…" at bounding box center [406, 497] width 764 height 33
select select "3:30-4:30 PM"
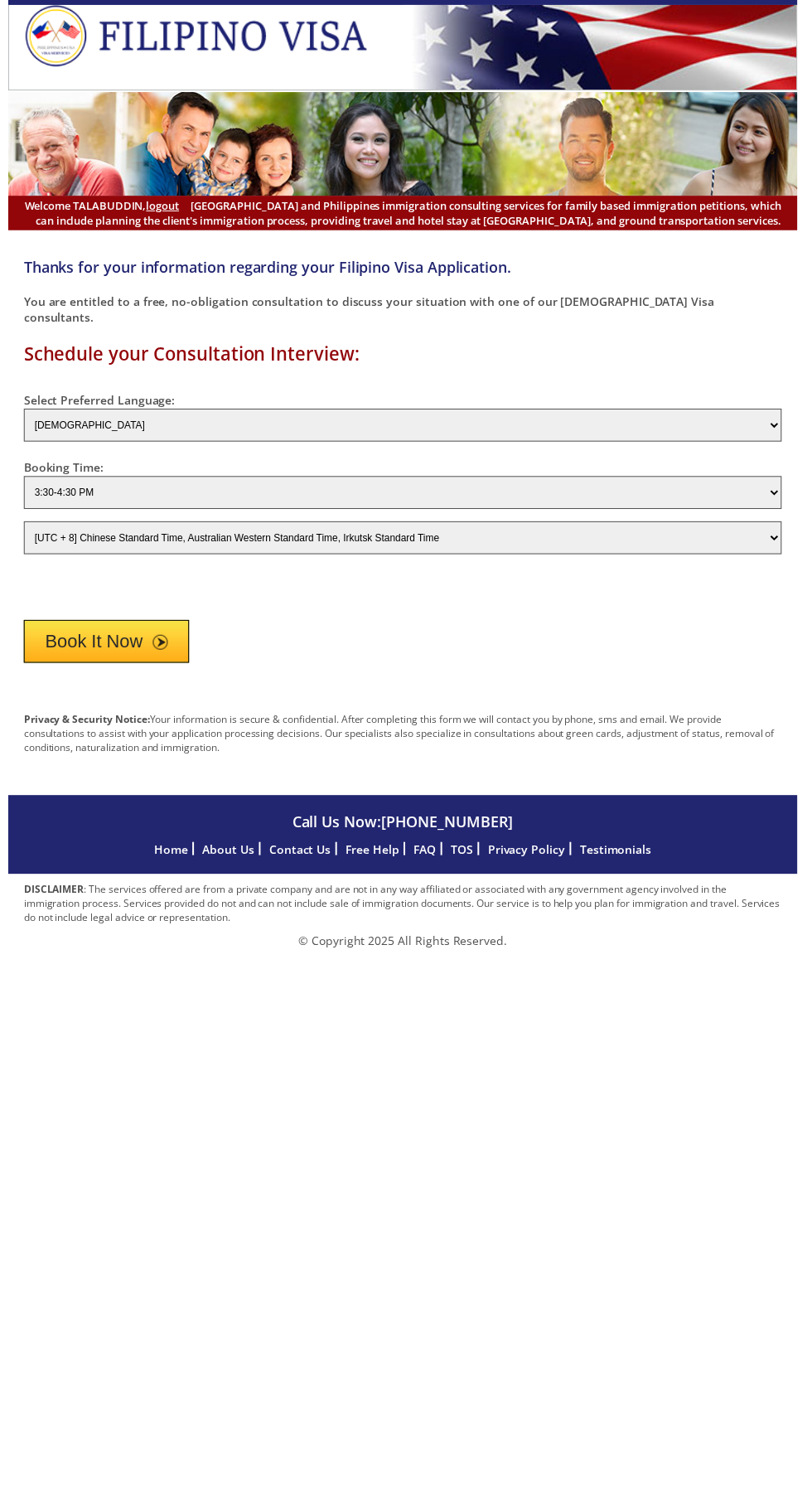
click at [24, 513] on select "1:30-2:30 AM 2:30-3:30 AM 3:30-4:30 AM 4:30-5:30 AM 5:30-6:30 AM 6:30-7:30 AM 7…" at bounding box center [406, 497] width 764 height 33
click at [559, 559] on select "[UTC - 12] Baker Island Time [UTC - 11] Niue Time, Samoa Standard Time [UTC - 1…" at bounding box center [406, 542] width 764 height 33
select select "720"
click at [24, 559] on select "[UTC - 12] Baker Island Time [UTC - 11] Niue Time, Samoa Standard Time [UTC - 1…" at bounding box center [406, 542] width 764 height 33
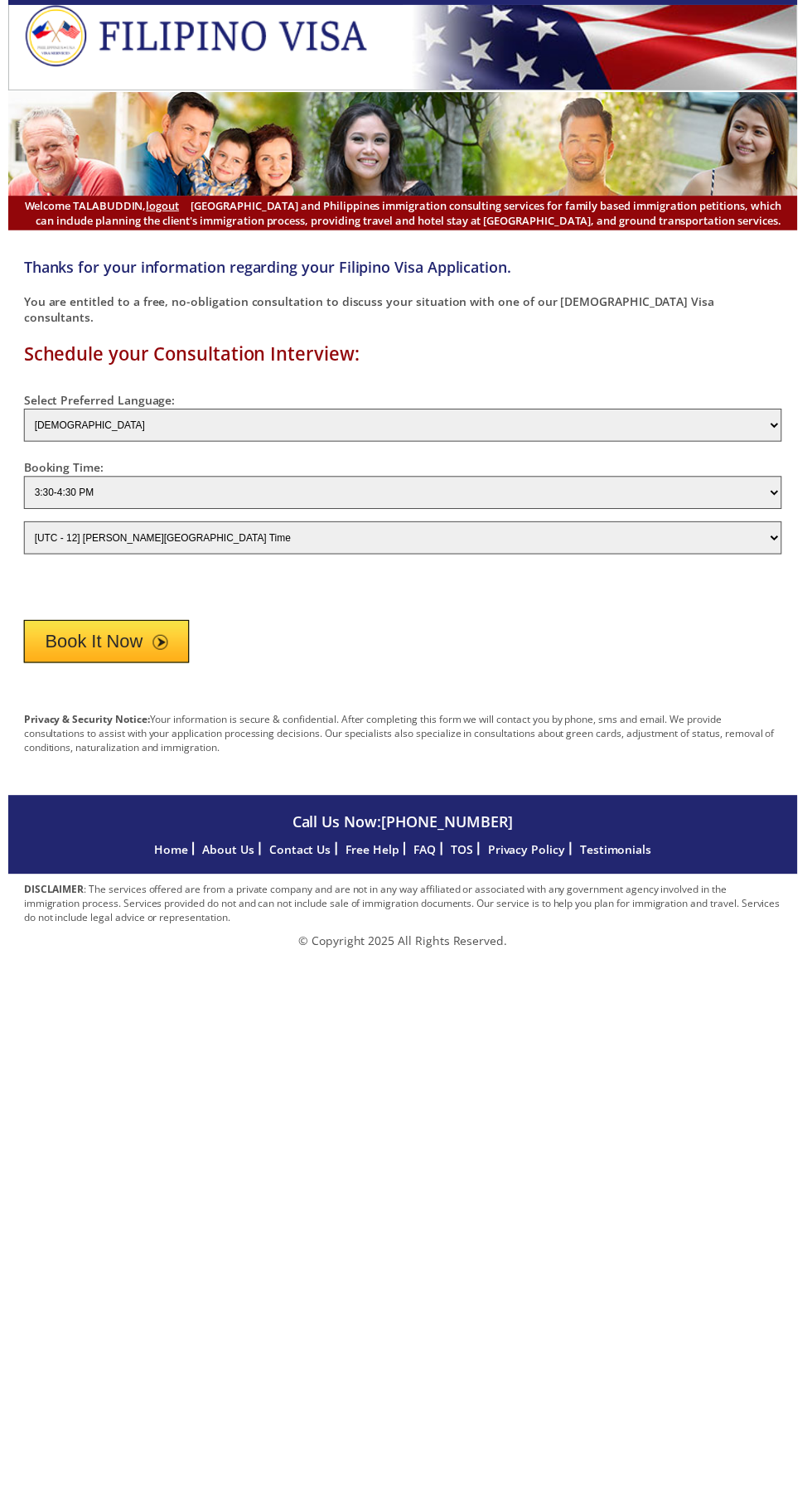
click at [144, 668] on button "Book It Now" at bounding box center [108, 647] width 167 height 43
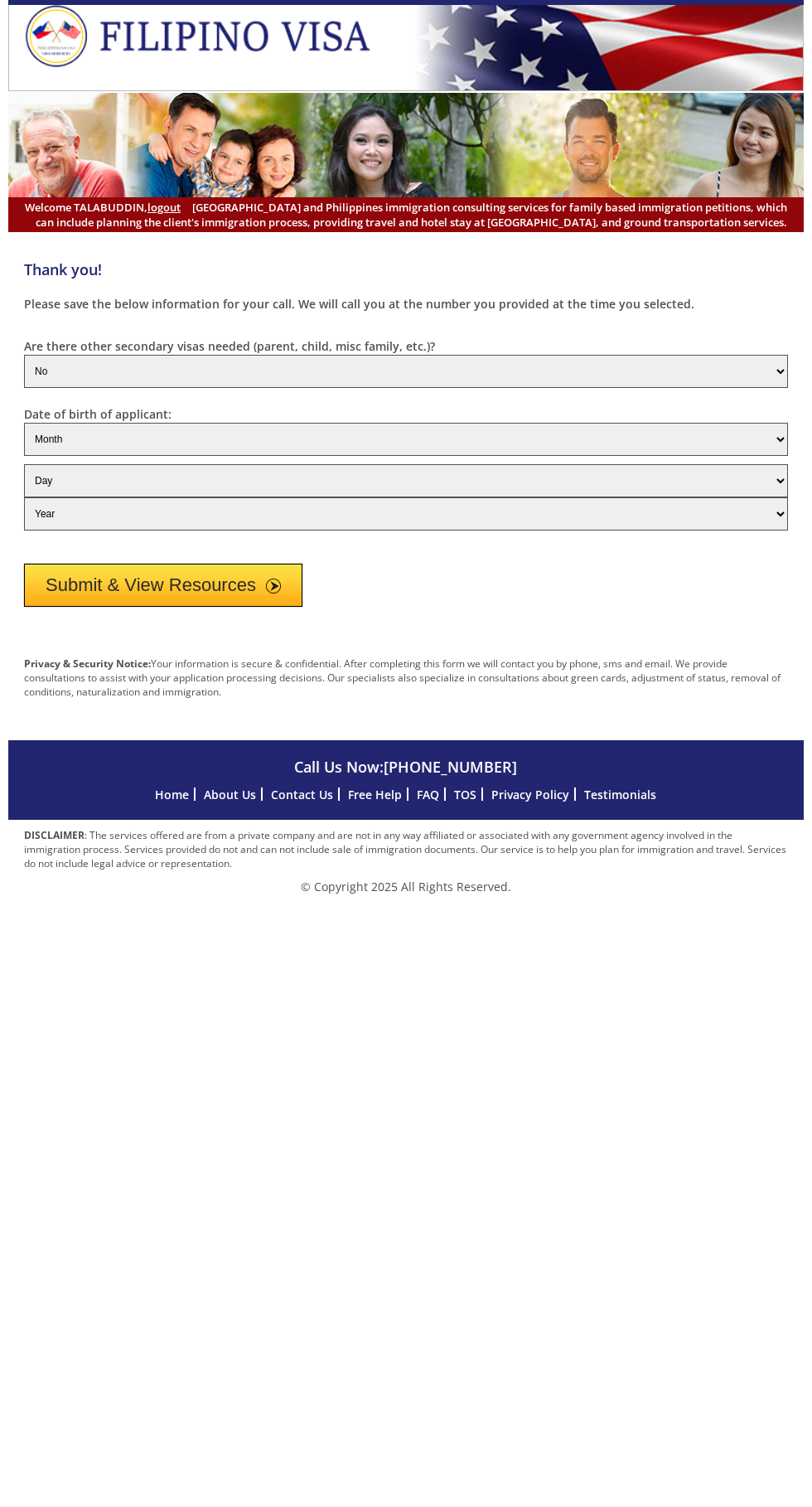
click at [465, 388] on select "Yes No" at bounding box center [406, 371] width 764 height 33
select select "yes"
click at [24, 388] on select "Yes No" at bounding box center [406, 371] width 764 height 33
click at [459, 456] on select "Month 1 2 3 4 5 6 7 8 9 10 11 12" at bounding box center [406, 440] width 764 height 33
select select "8"
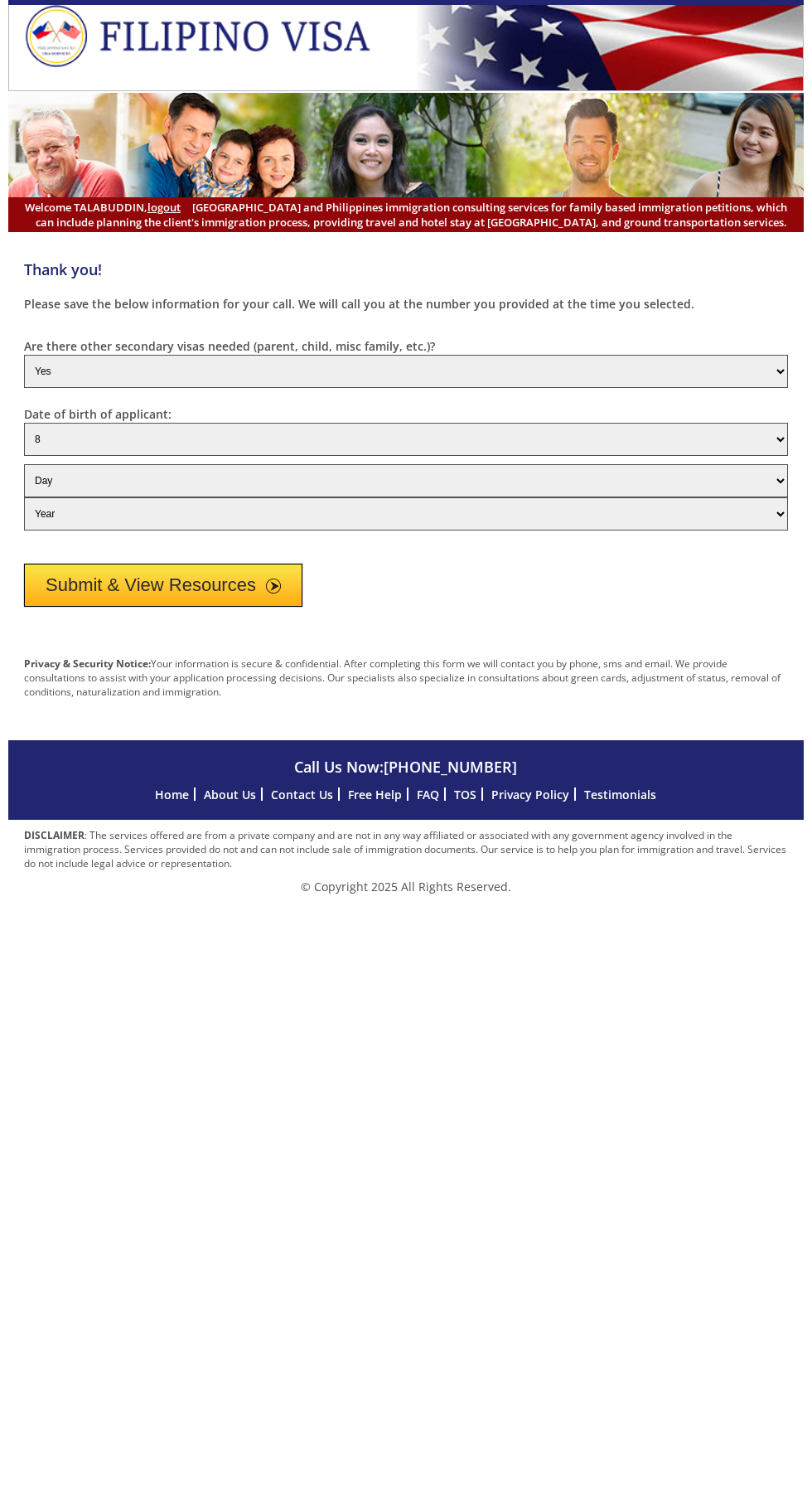
click at [24, 456] on select "Month 1 2 3 4 5 6 7 8 9 10 11 12" at bounding box center [406, 440] width 764 height 33
click at [507, 498] on select "Day 1 2 3 4 5 6 7 8 9 10 11 12 13 14 15 16 17 18 19 20 21 22 23 24 25 26 27 28 …" at bounding box center [406, 480] width 764 height 33
click at [514, 498] on select "Day 1 2 3 4 5 6 7 8 9 10 11 12 13 14 15 16 17 18 19 20 21 22 23 24 25 26 27 28 …" at bounding box center [406, 480] width 764 height 33
select select "30"
click at [24, 498] on select "Day 1 2 3 4 5 6 7 8 9 10 11 12 13 14 15 16 17 18 19 20 21 22 23 24 25 26 27 28 …" at bounding box center [406, 480] width 764 height 33
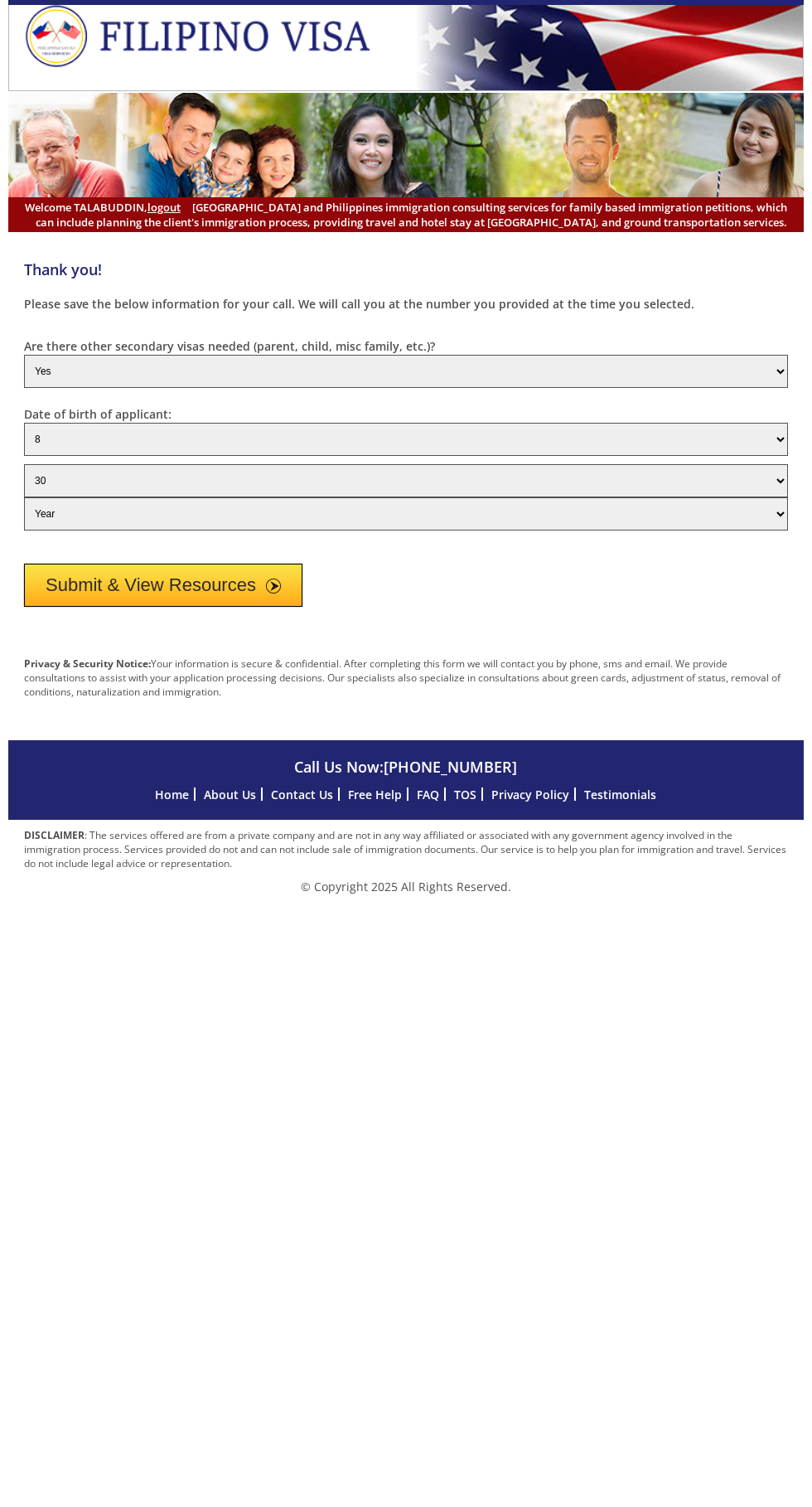
click at [538, 531] on select "Year 1950 1951 1952 1953 1954 1955 1956 1957 1958 1959 1960 1961 1962 1963 1964…" at bounding box center [406, 514] width 764 height 33
select select "1990"
click at [24, 531] on select "Year 1950 1951 1952 1953 1954 1955 1956 1957 1958 1959 1960 1961 1962 1963 1964…" at bounding box center [406, 514] width 764 height 33
click at [270, 593] on span "submit" at bounding box center [273, 585] width 15 height 15
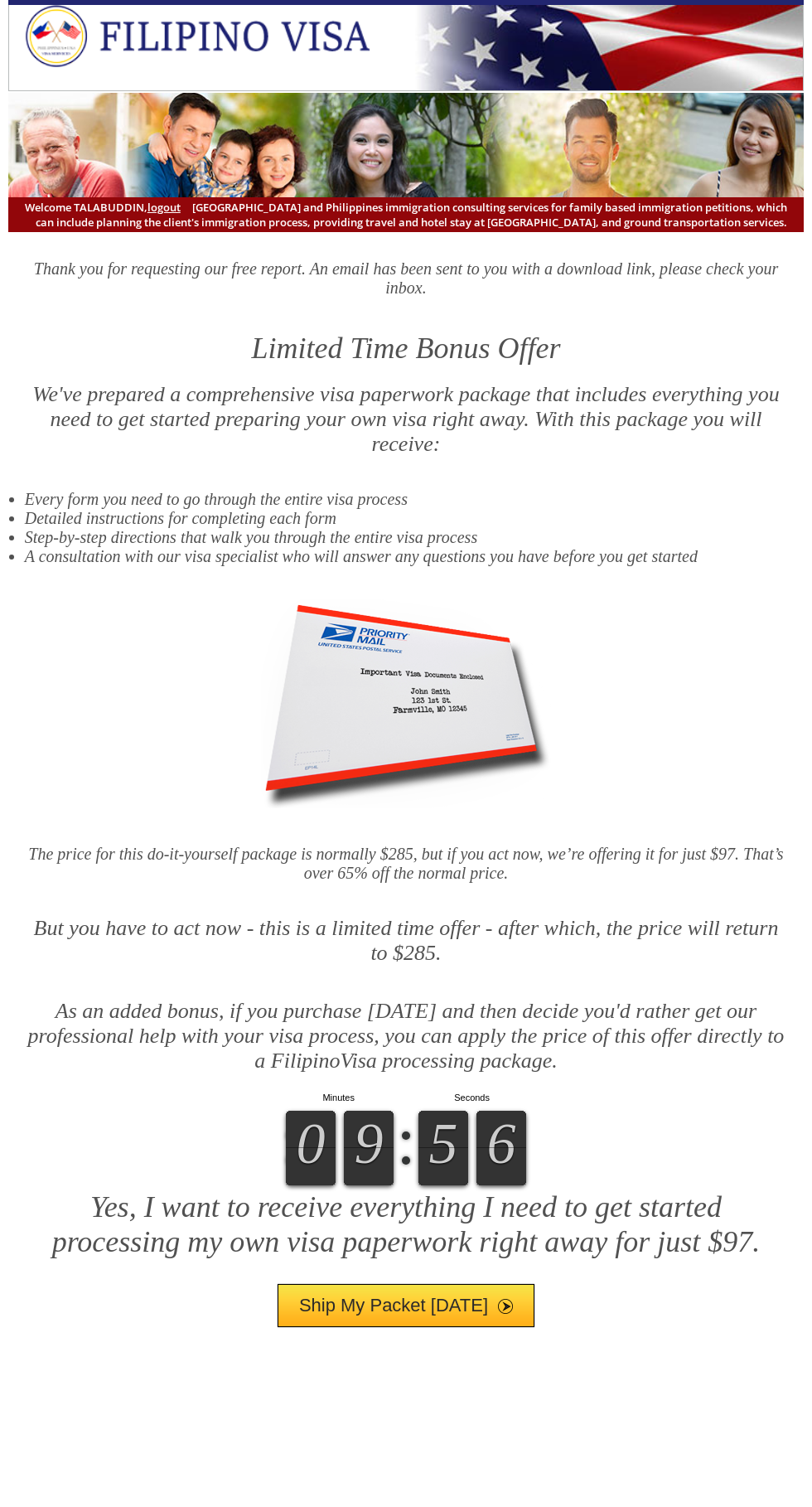
scroll to position [1548, 0]
click at [446, 1327] on button "Ship My Packet [DATE]" at bounding box center [406, 1305] width 257 height 43
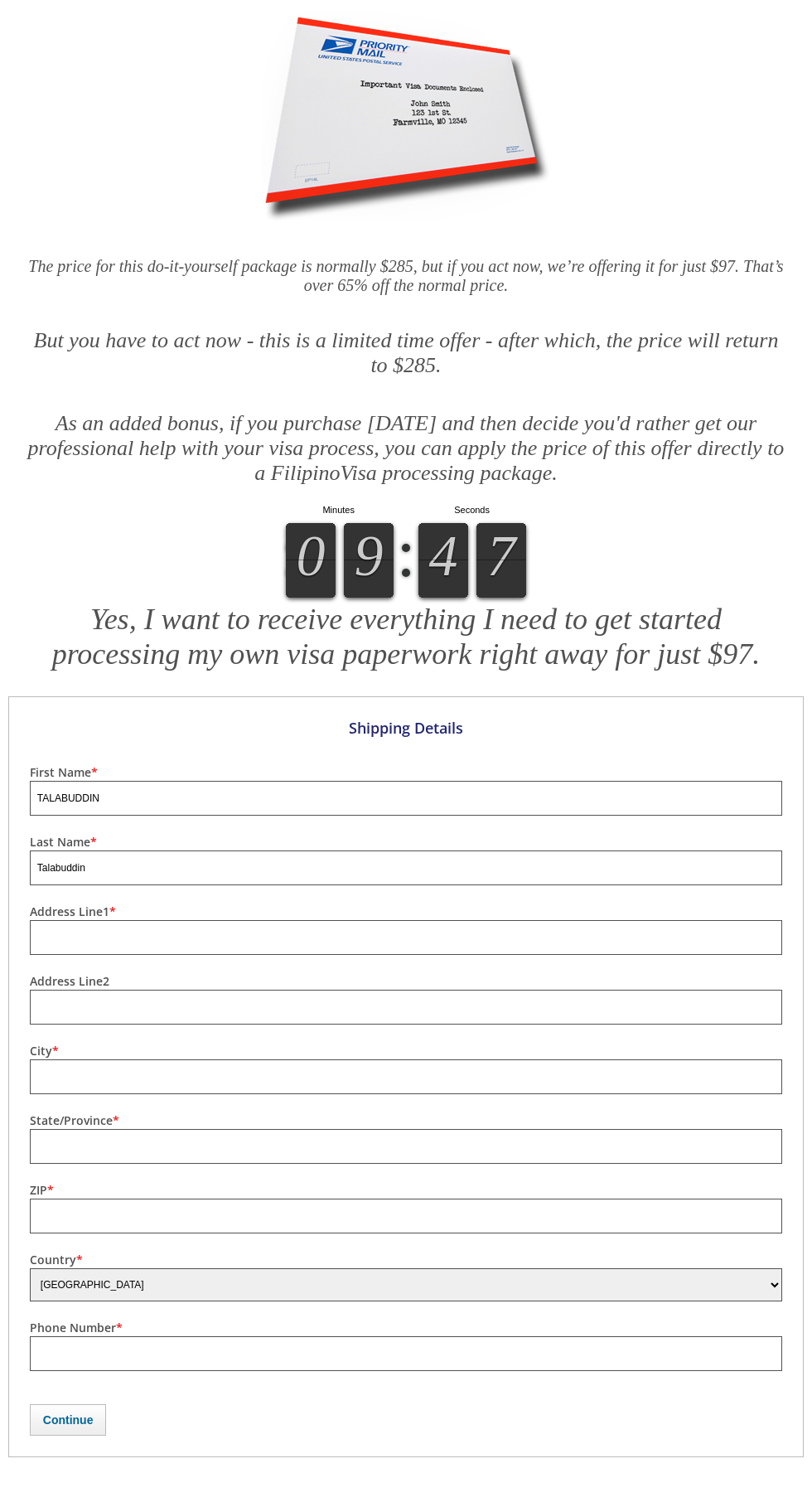
scroll to position [2310, 0]
click at [478, 955] on input "text" at bounding box center [406, 937] width 752 height 35
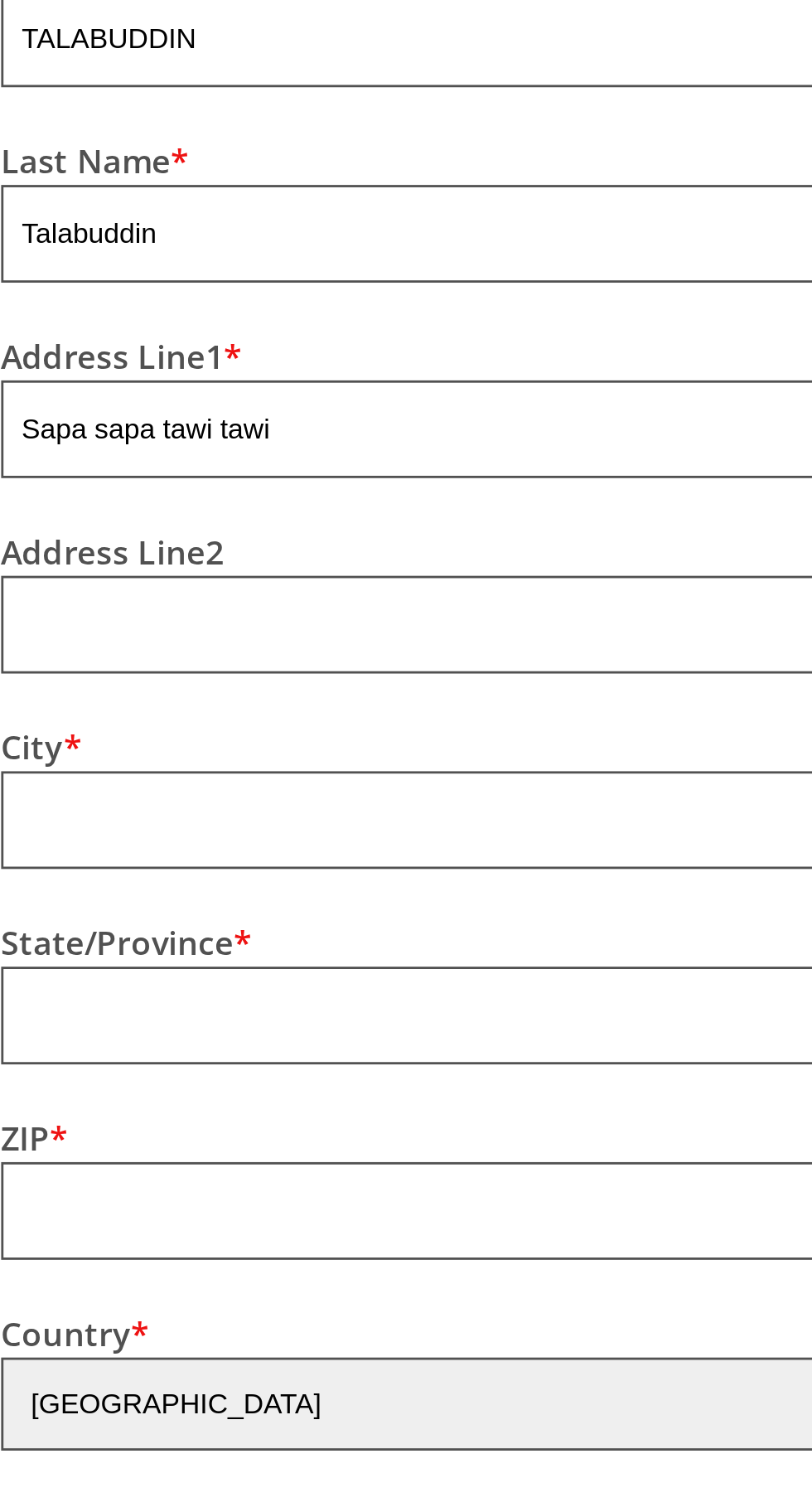
type input "Sapa sapa tawi tawi"
click at [222, 1024] on input "text" at bounding box center [406, 1007] width 752 height 35
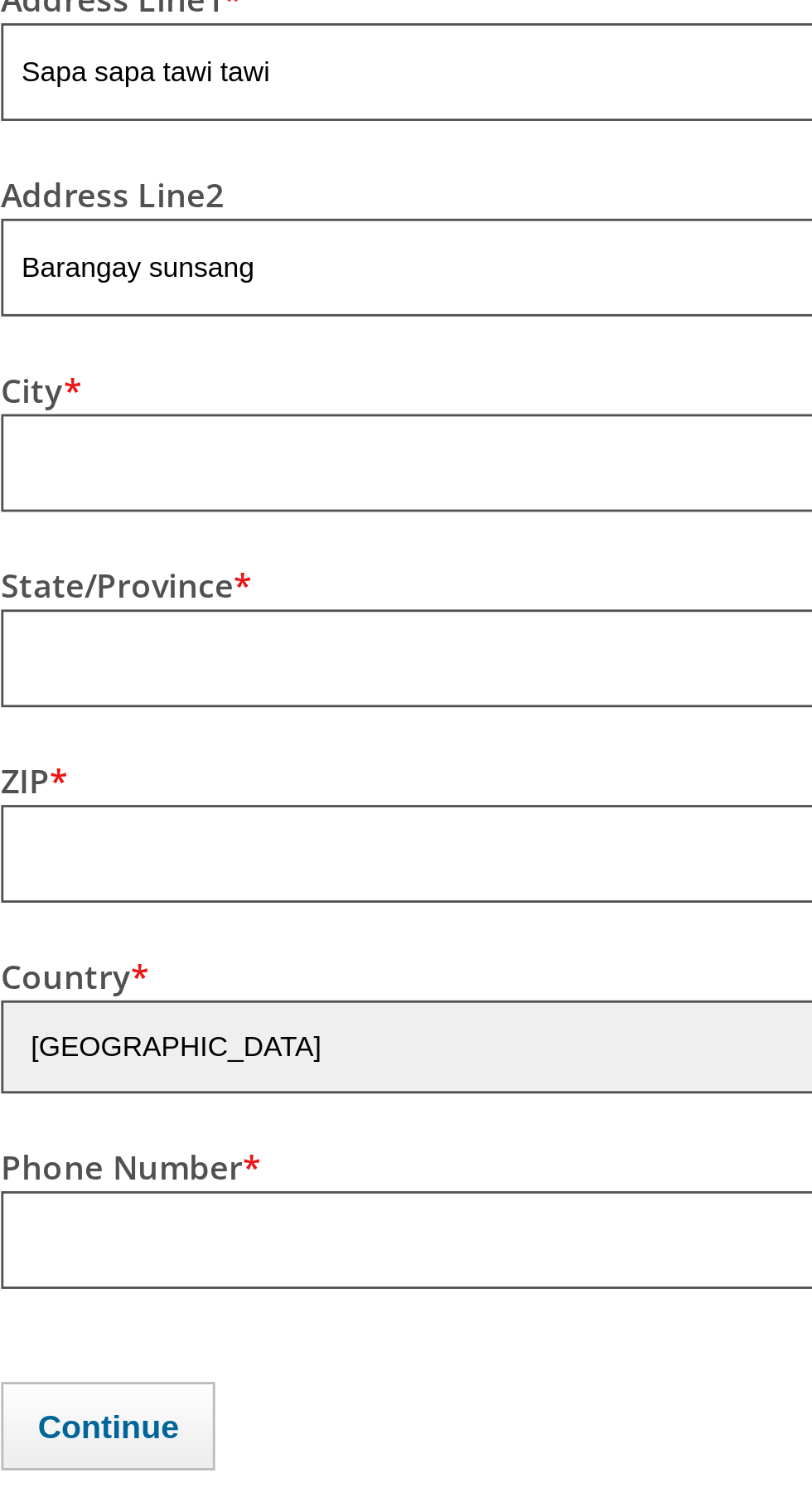
type input "Barangay sunsang"
click at [249, 1094] on input "text" at bounding box center [406, 1077] width 752 height 35
type input "Sapa sapa"
click at [61, 1164] on input "text" at bounding box center [406, 1147] width 752 height 35
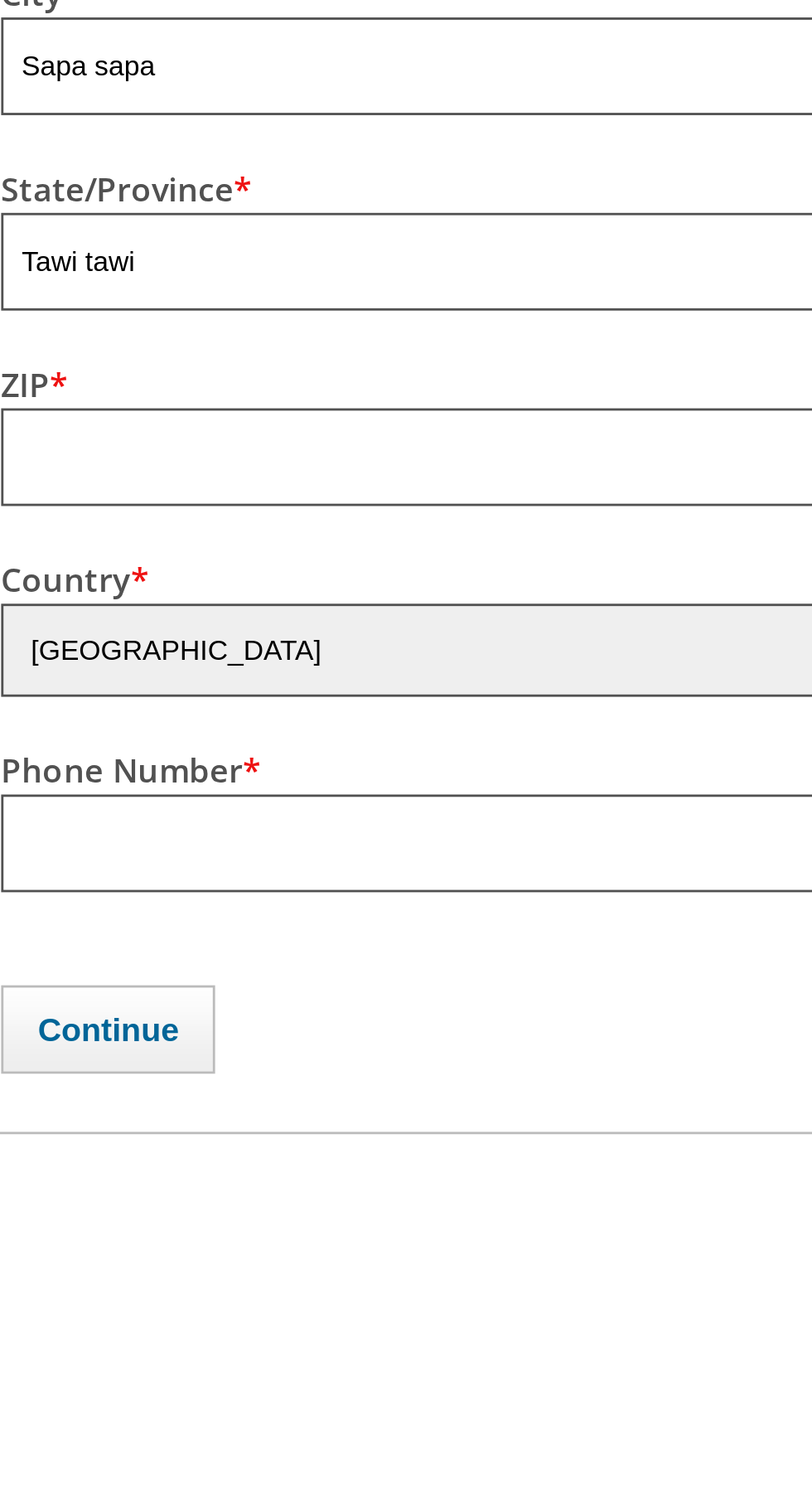
type input "Tawi tawi"
click at [209, 1233] on input "text" at bounding box center [406, 1216] width 752 height 35
click at [56, 1301] on select "Select Country Philippines United States Germany United Kingdom Canada Australi…" at bounding box center [406, 1285] width 752 height 33
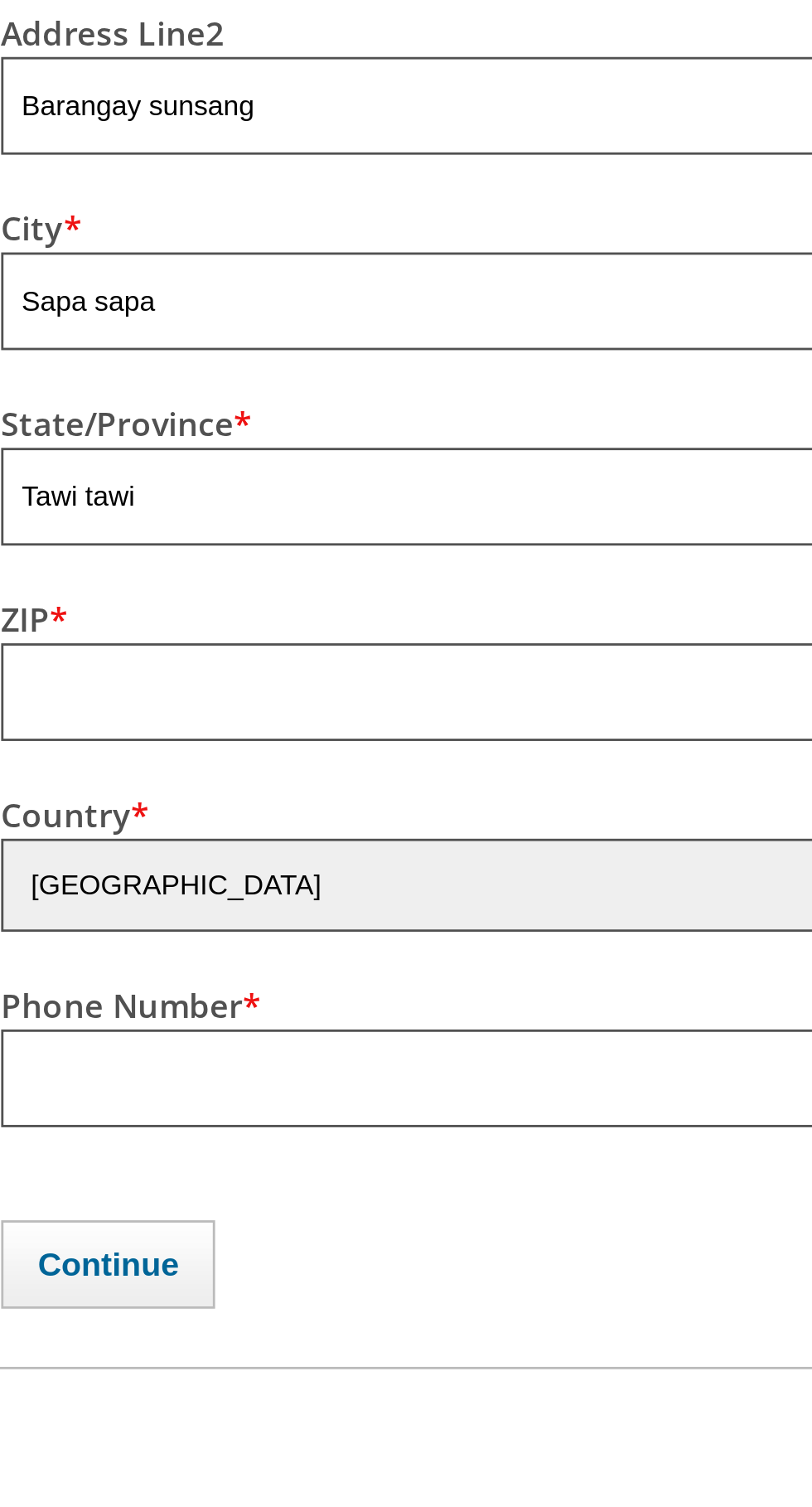
click at [30, 1301] on select "Select Country Philippines United States Germany United Kingdom Canada Australi…" at bounding box center [406, 1285] width 752 height 33
click at [182, 1371] on input "text" at bounding box center [406, 1353] width 752 height 35
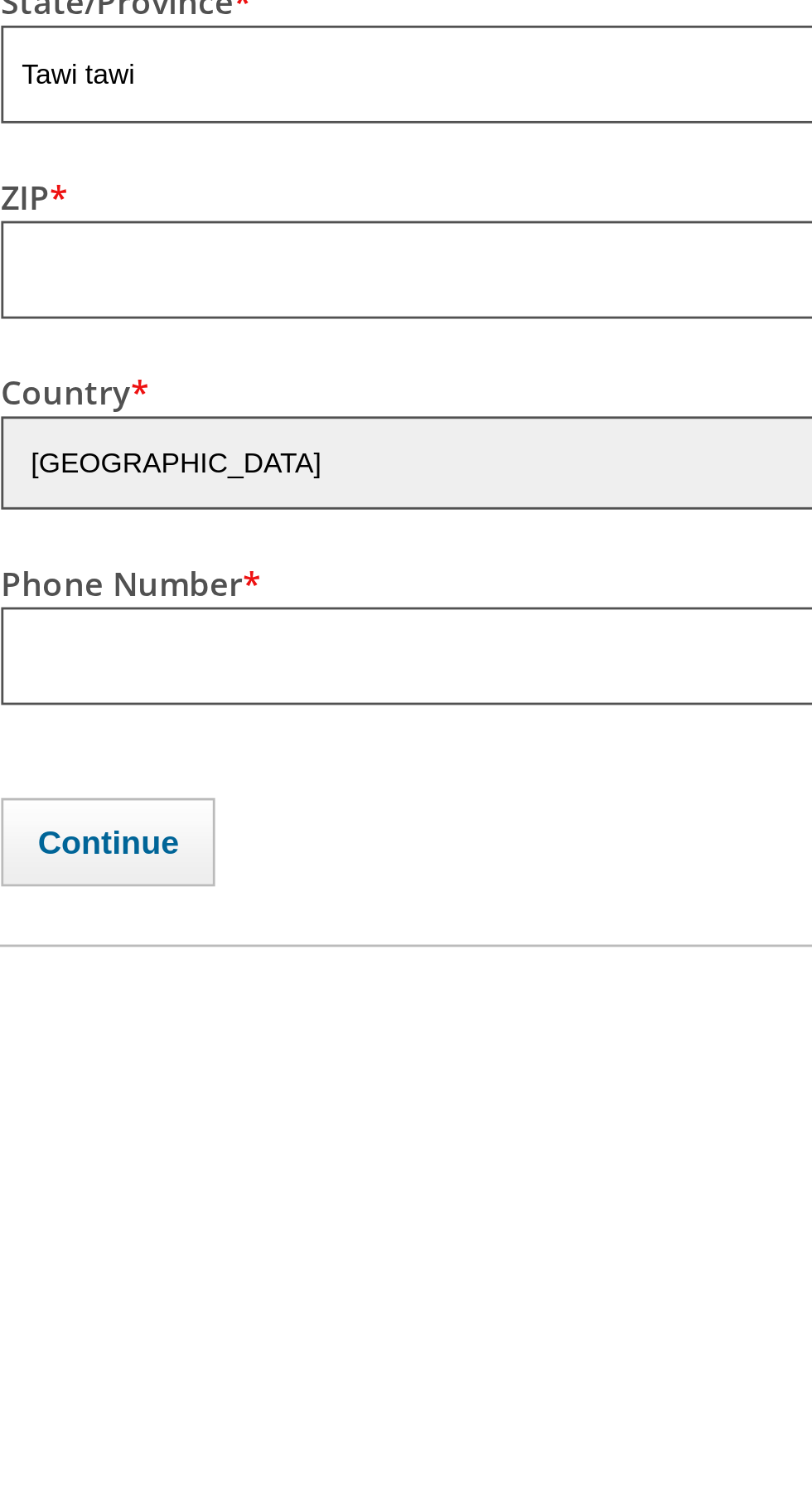
scroll to position [2437, 0]
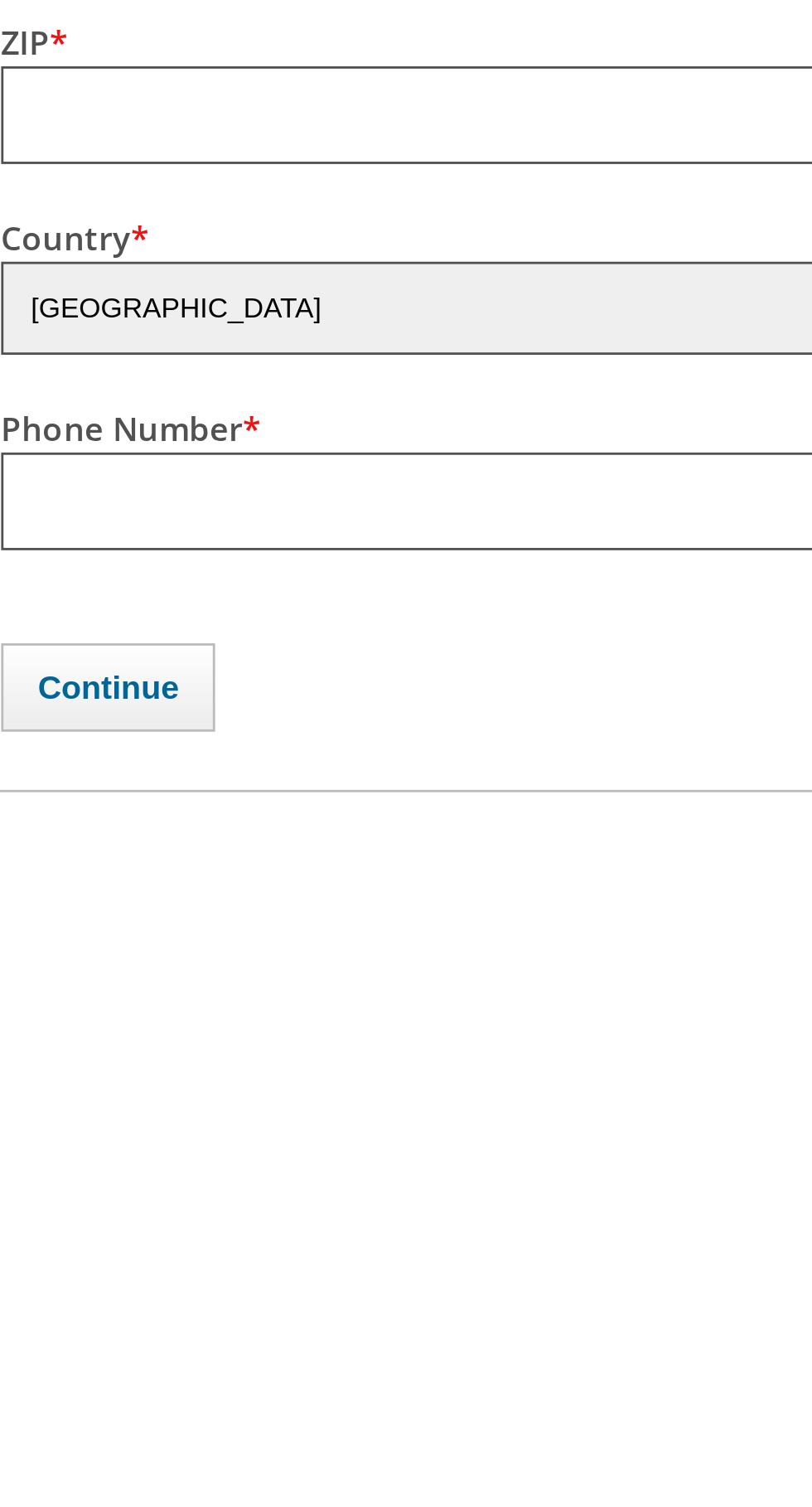
type input "A"
type input "09630912270"
click at [63, 1413] on button "Continue" at bounding box center [68, 1420] width 77 height 31
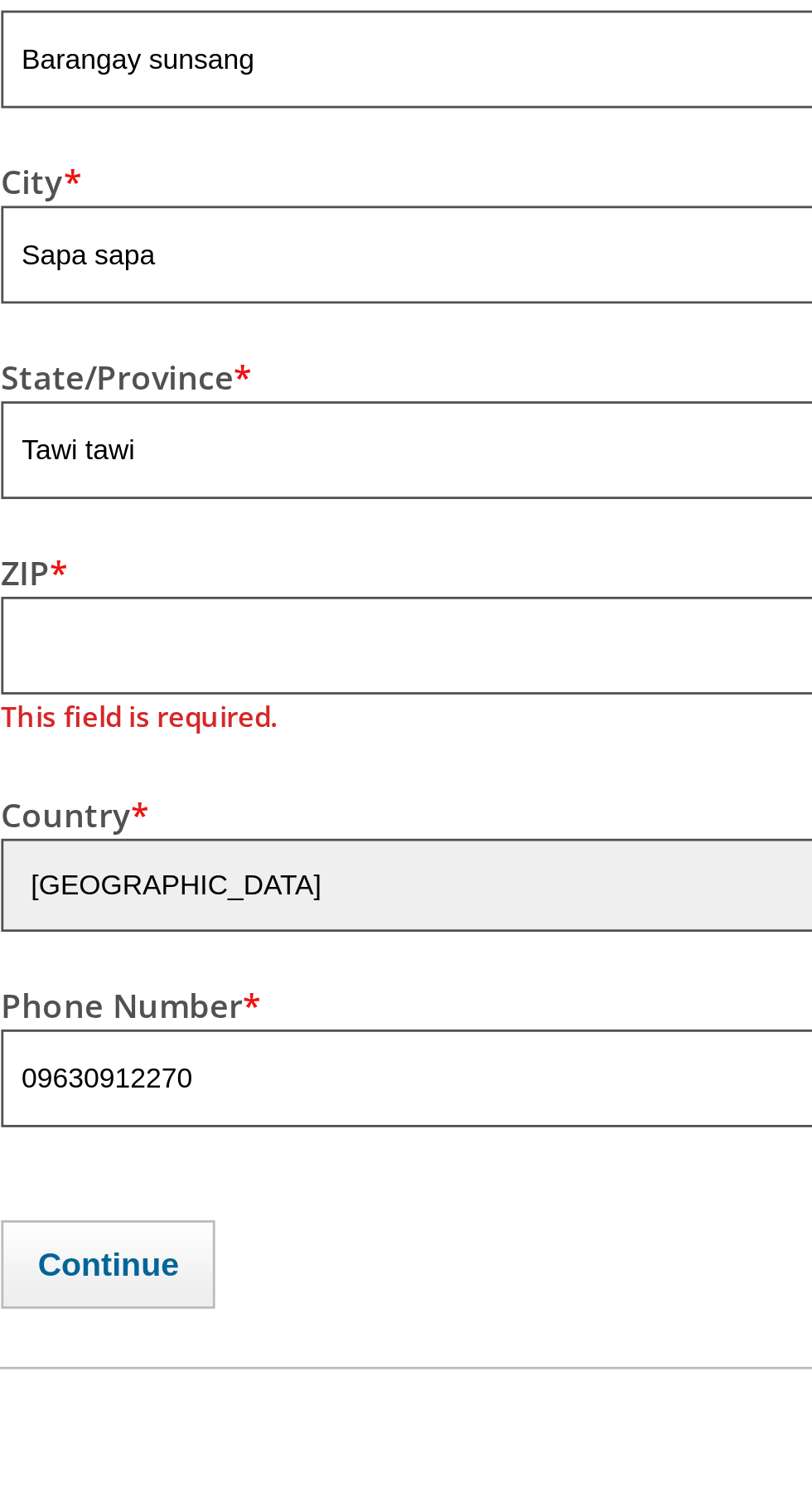
click at [63, 1267] on label "Country *" at bounding box center [56, 1259] width 53 height 16
click at [55, 1217] on input "text" at bounding box center [406, 1200] width 752 height 35
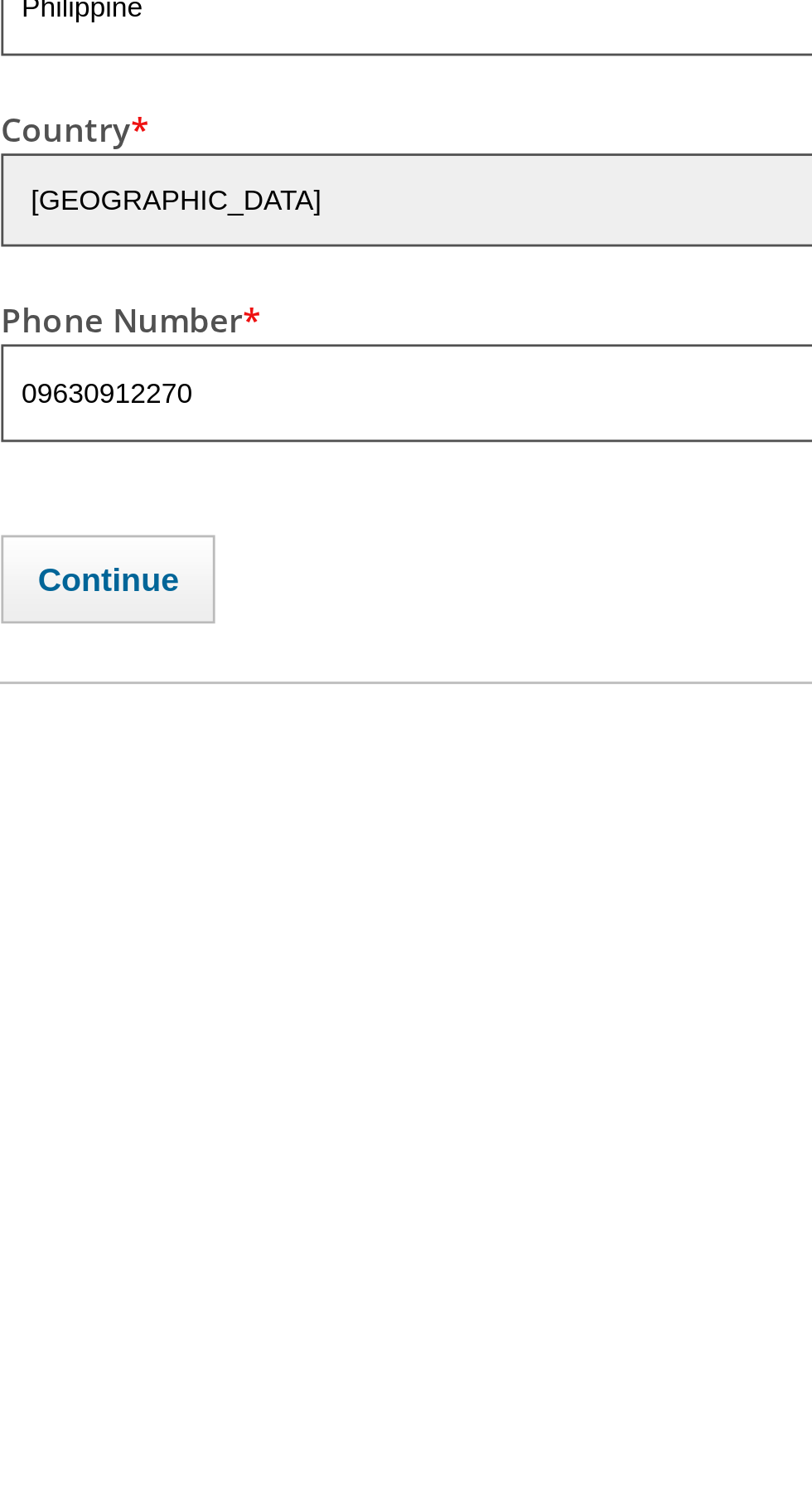
type input "Philippine"
click at [49, 1423] on button "Continue" at bounding box center [68, 1420] width 77 height 31
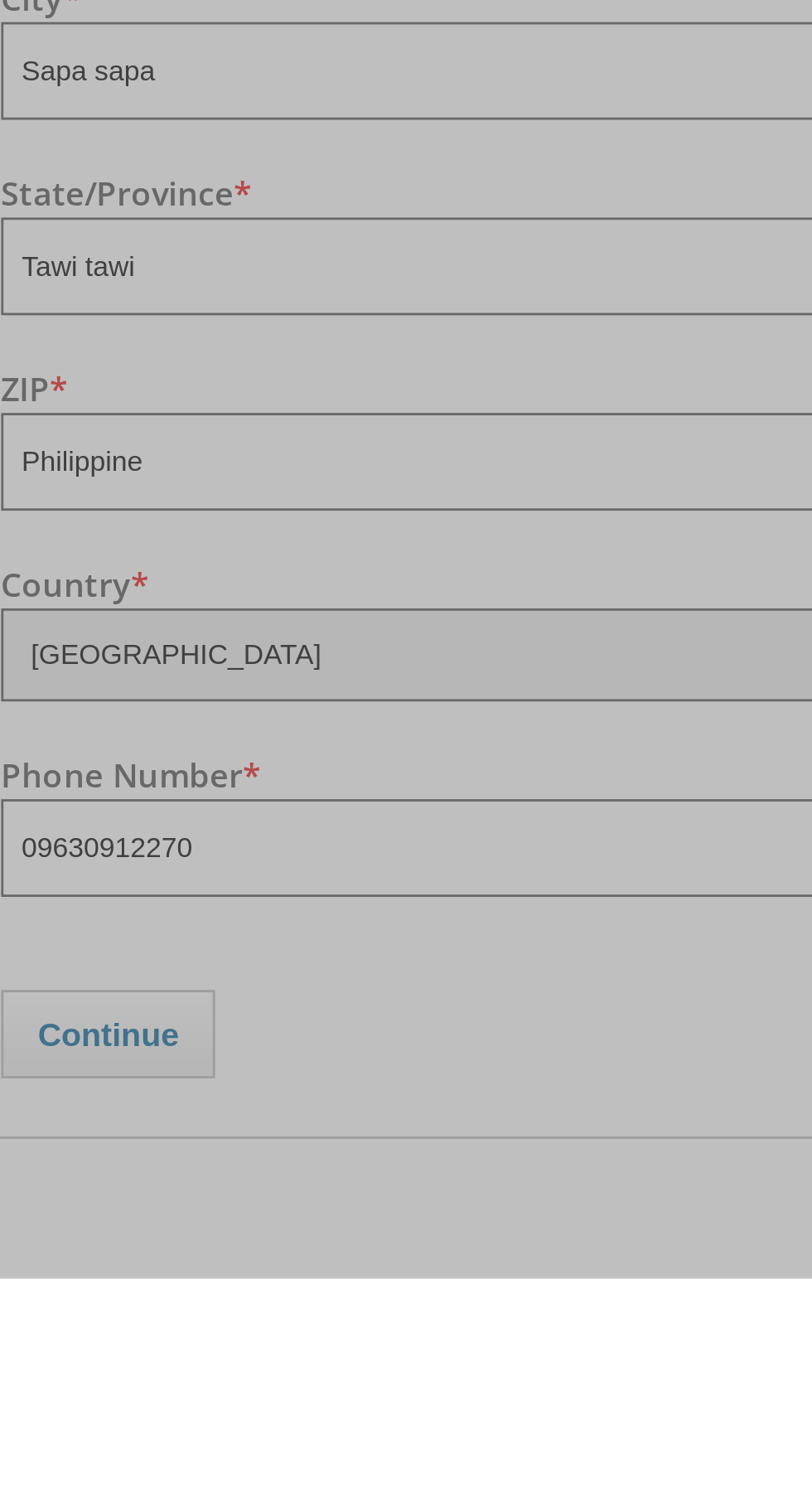
scroll to position [974, 0]
